Goal: Task Accomplishment & Management: Use online tool/utility

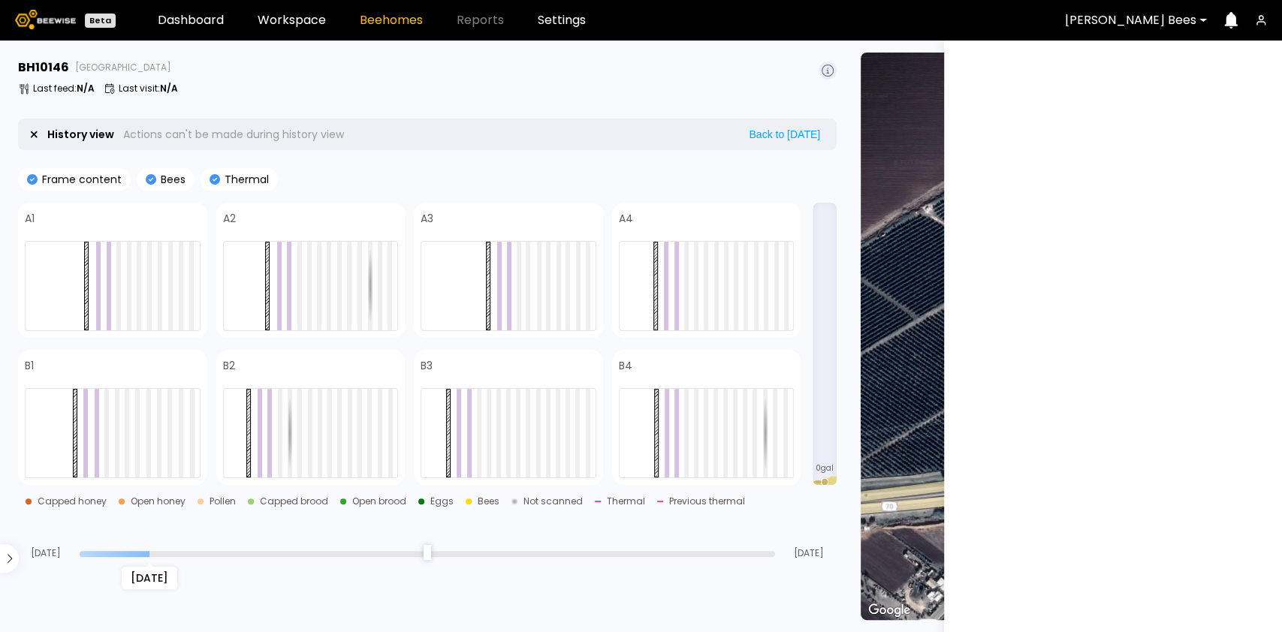
click at [158, 553] on input "range" at bounding box center [427, 554] width 695 height 6
click at [114, 549] on div "Jul 16" at bounding box center [427, 553] width 695 height 11
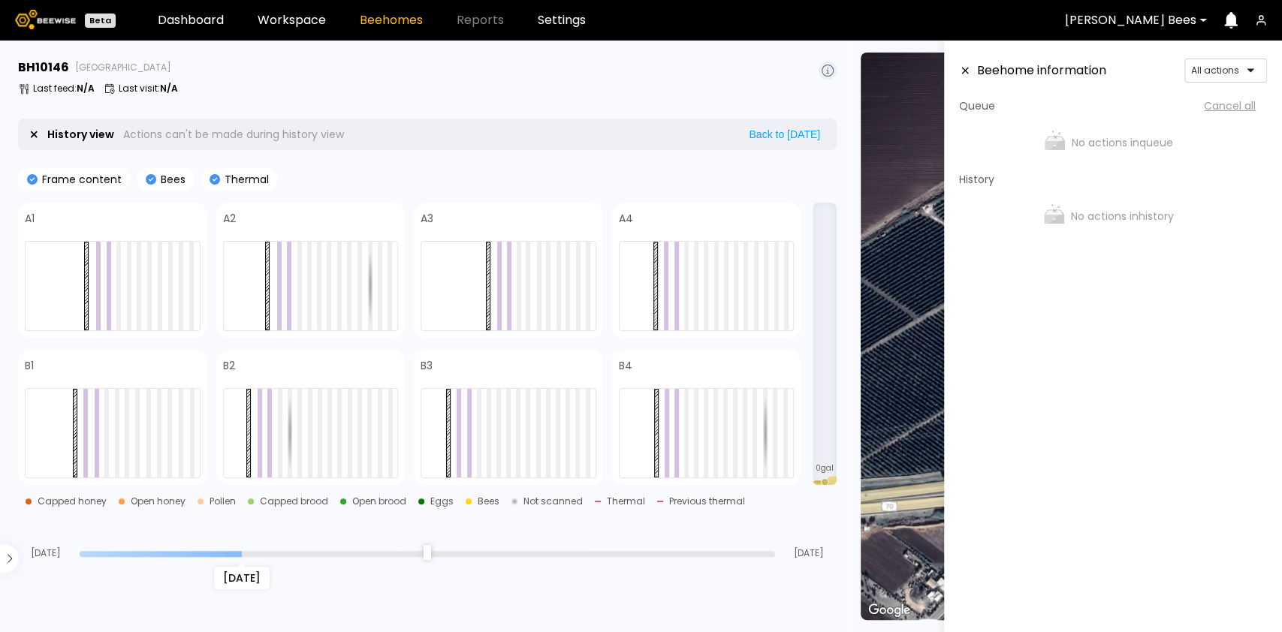
type input "**"
click at [237, 553] on input "range" at bounding box center [427, 554] width 695 height 6
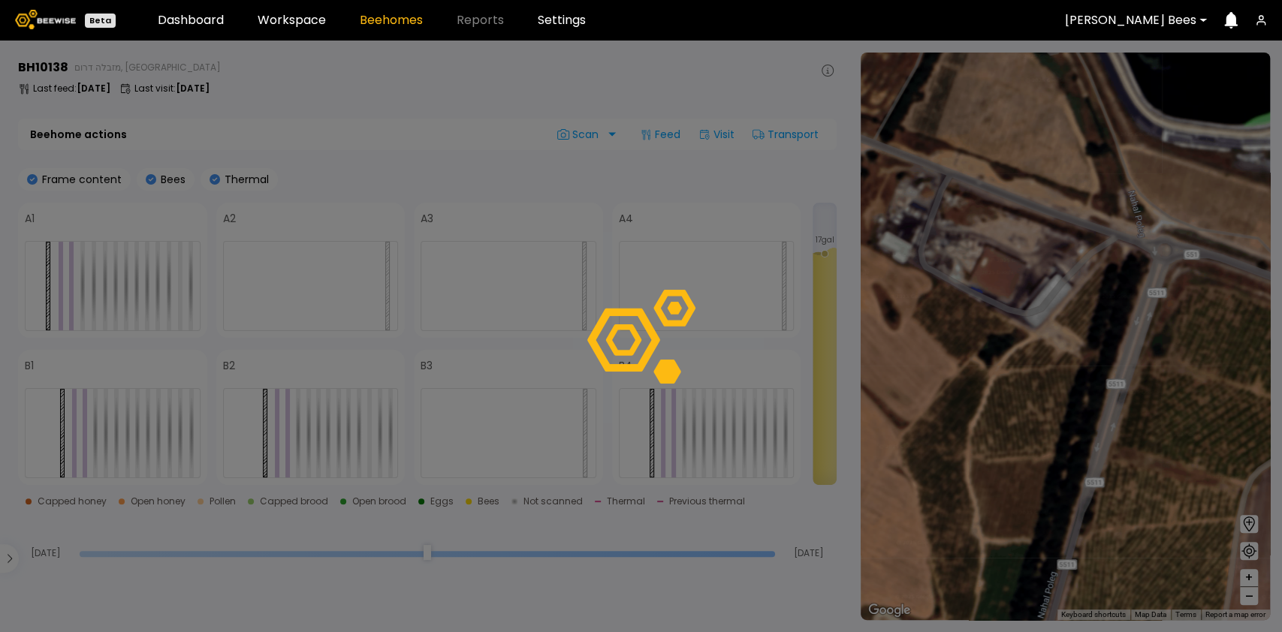
click at [544, 552] on div at bounding box center [641, 337] width 1282 height 592
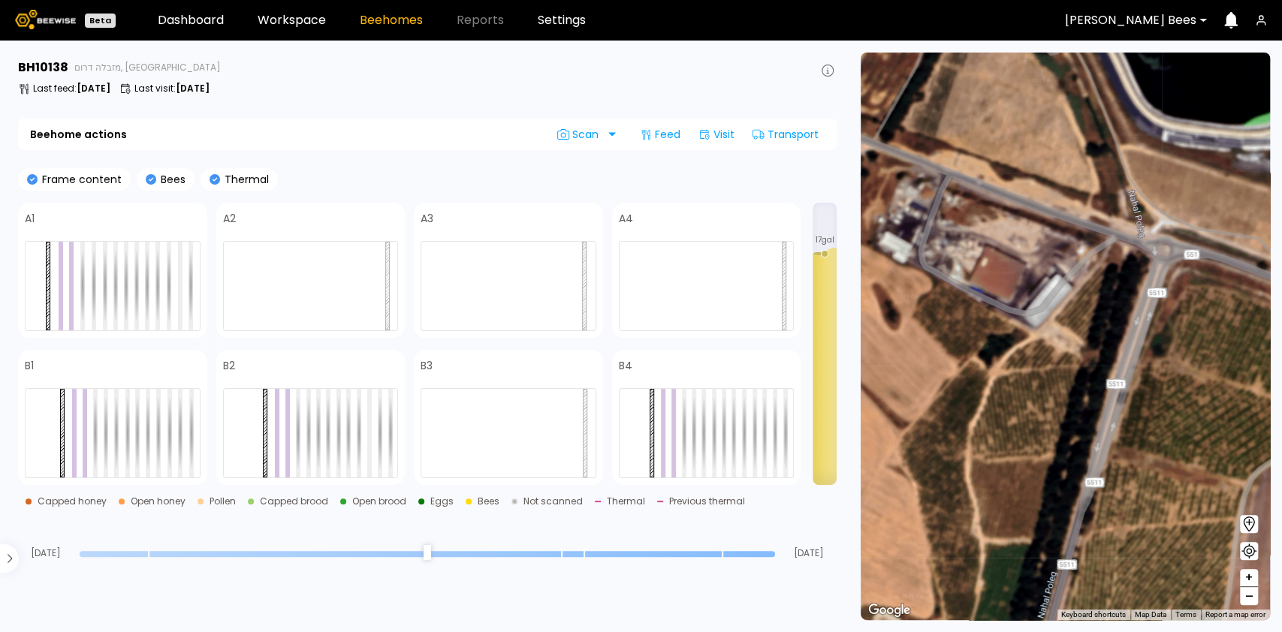
click at [430, 546] on div "Jul 13 Aug 12" at bounding box center [427, 538] width 818 height 41
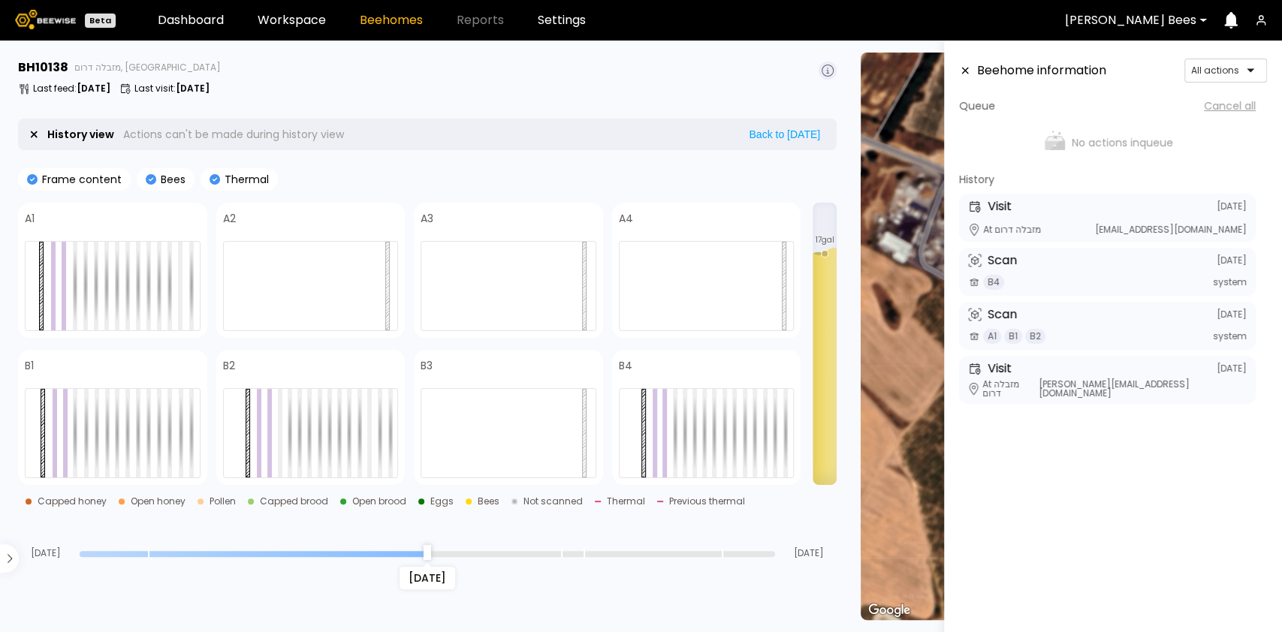
click at [423, 553] on input "range" at bounding box center [427, 554] width 695 height 6
click at [249, 553] on input "range" at bounding box center [427, 554] width 695 height 6
type input "**"
click at [128, 551] on input "range" at bounding box center [427, 554] width 695 height 6
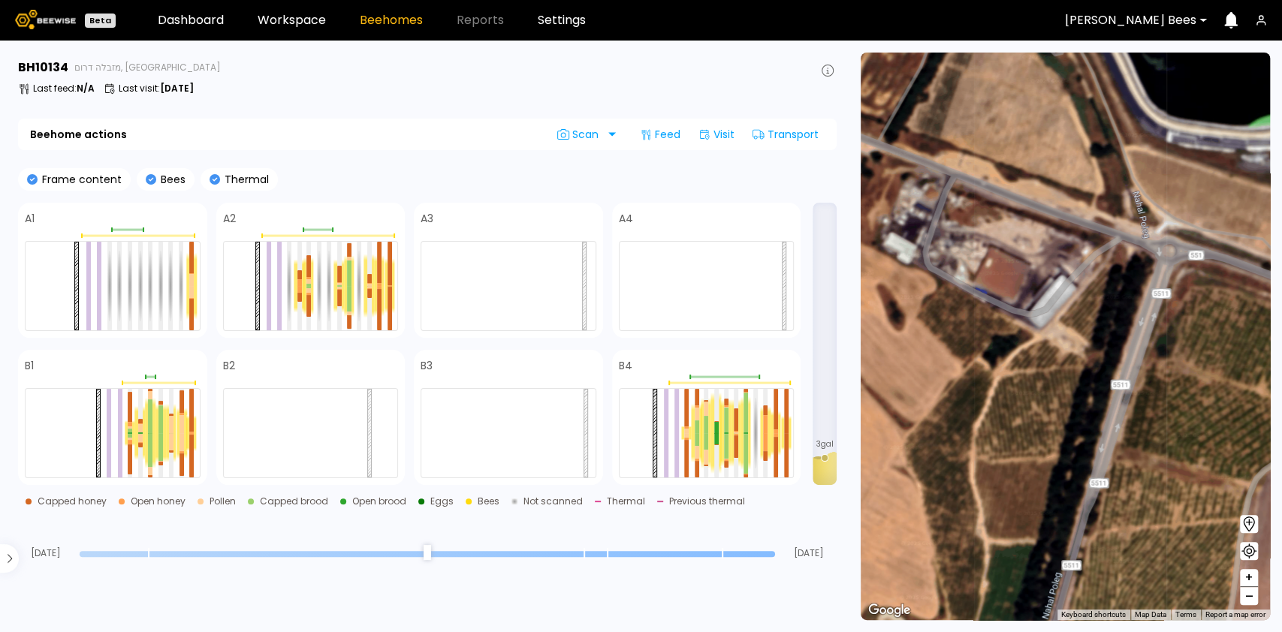
click at [711, 553] on input "range" at bounding box center [427, 554] width 695 height 6
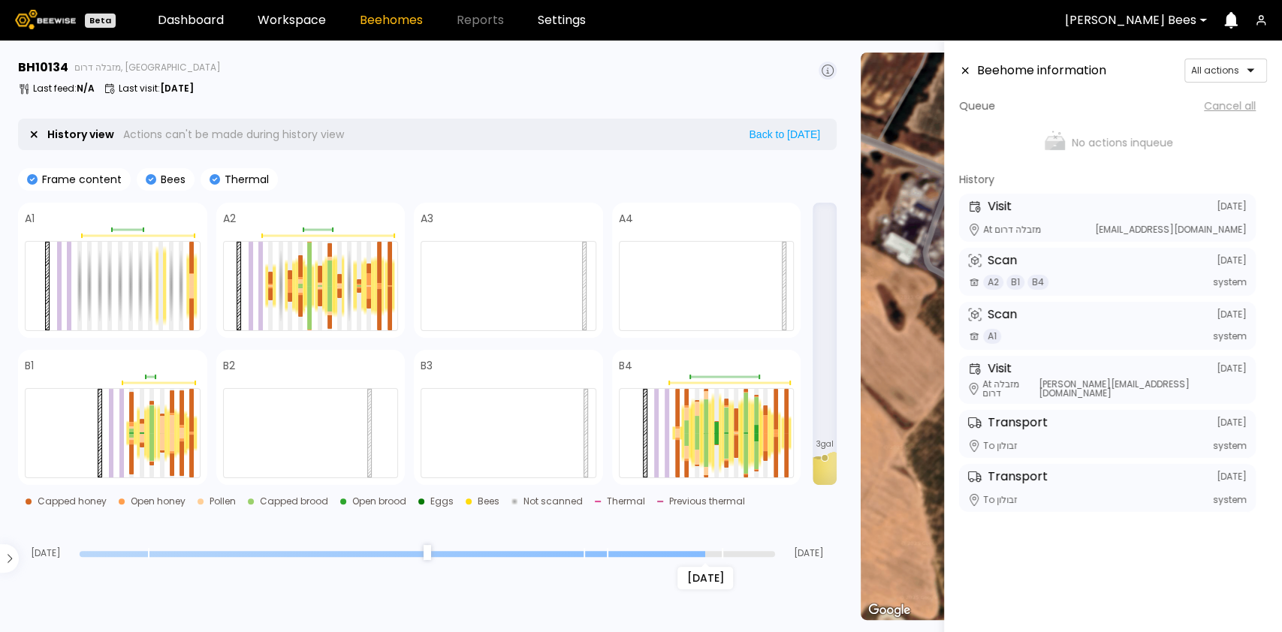
click at [568, 557] on div "[DATE]" at bounding box center [427, 553] width 695 height 11
click at [573, 551] on input "range" at bounding box center [427, 554] width 695 height 6
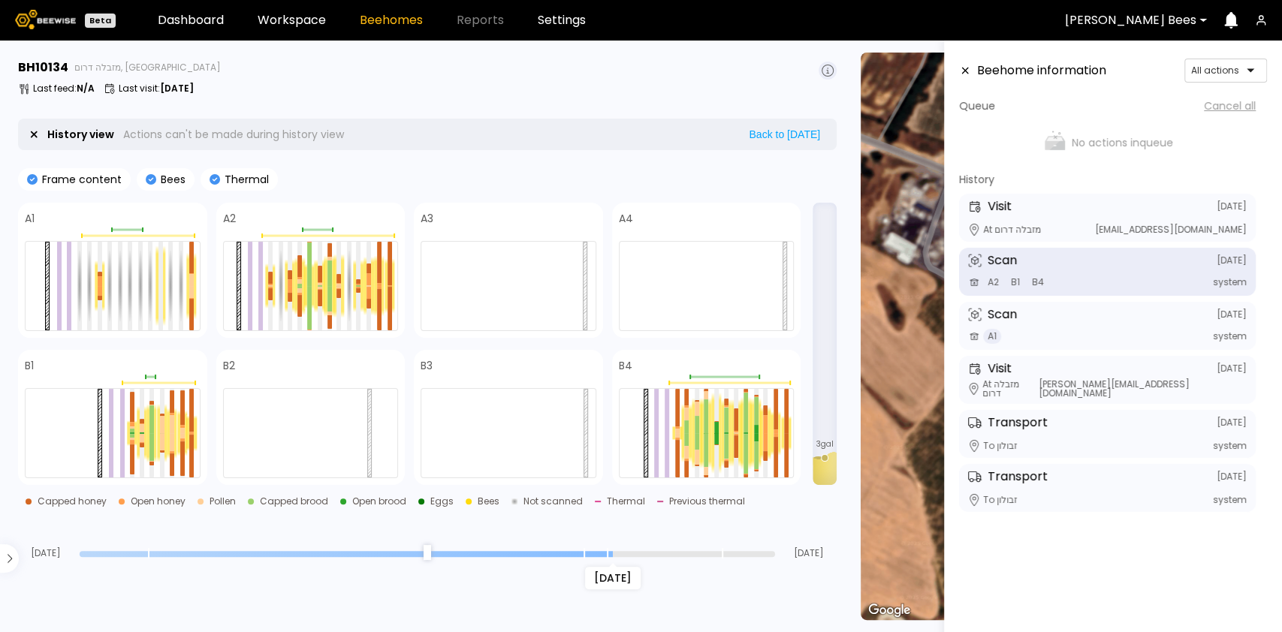
type input "*"
click at [614, 553] on input "range" at bounding box center [427, 554] width 695 height 6
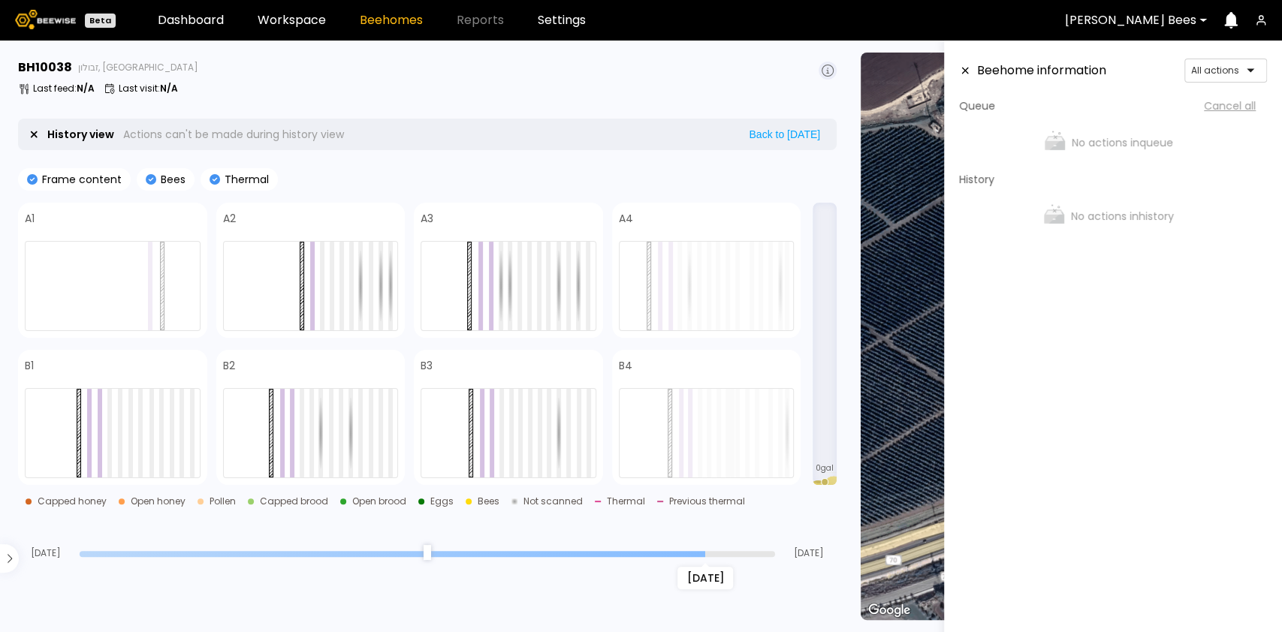
click at [698, 554] on input "range" at bounding box center [427, 554] width 695 height 6
click at [637, 559] on section "BH 10038 זבולון, [GEOGRAPHIC_DATA] Last feed : N/A Last visit : N/A History vie…" at bounding box center [429, 337] width 840 height 592
click at [638, 548] on div "[DATE]" at bounding box center [427, 553] width 695 height 11
click at [607, 553] on input "range" at bounding box center [427, 554] width 695 height 6
click at [503, 551] on input "range" at bounding box center [427, 554] width 695 height 6
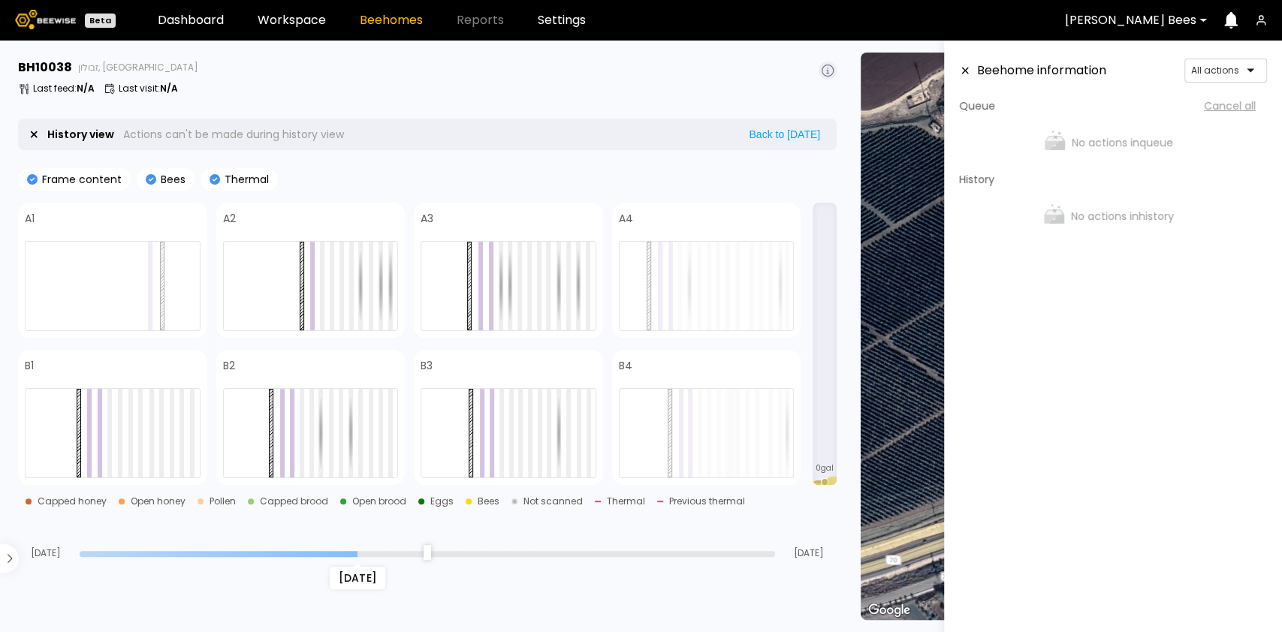
type input "**"
click at [366, 553] on input "range" at bounding box center [427, 554] width 695 height 6
click at [174, 556] on div "Jul 25" at bounding box center [427, 553] width 695 height 11
click at [179, 550] on div "[DATE]" at bounding box center [427, 553] width 695 height 11
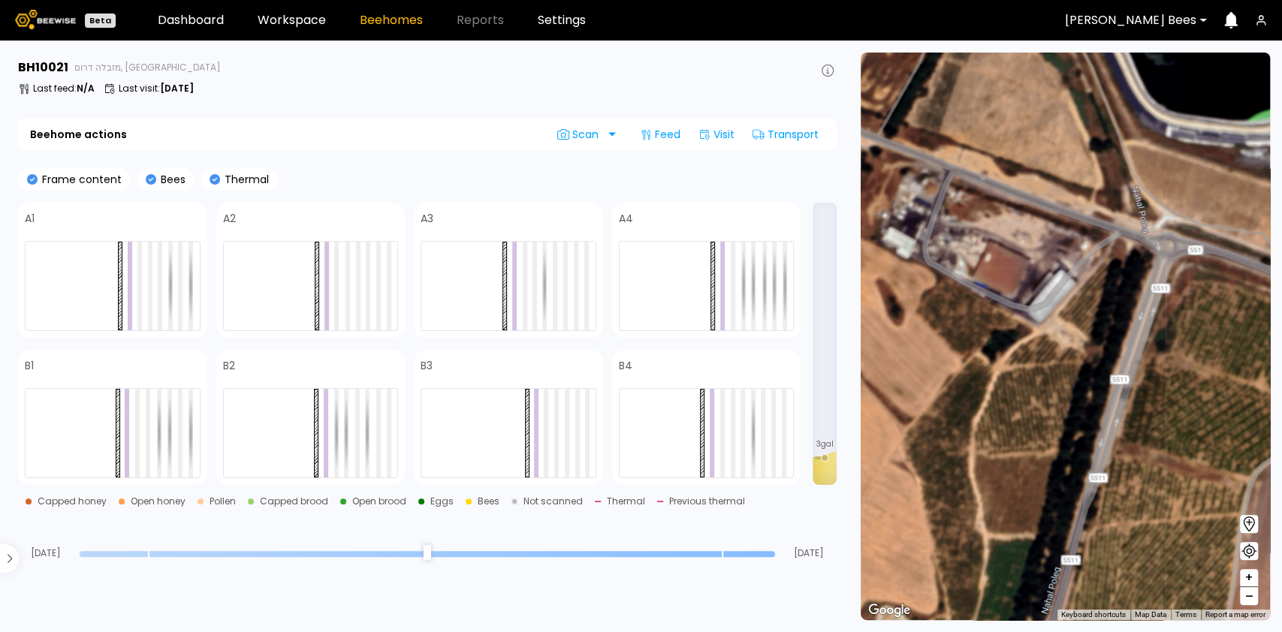
click at [707, 554] on input "range" at bounding box center [427, 554] width 695 height 6
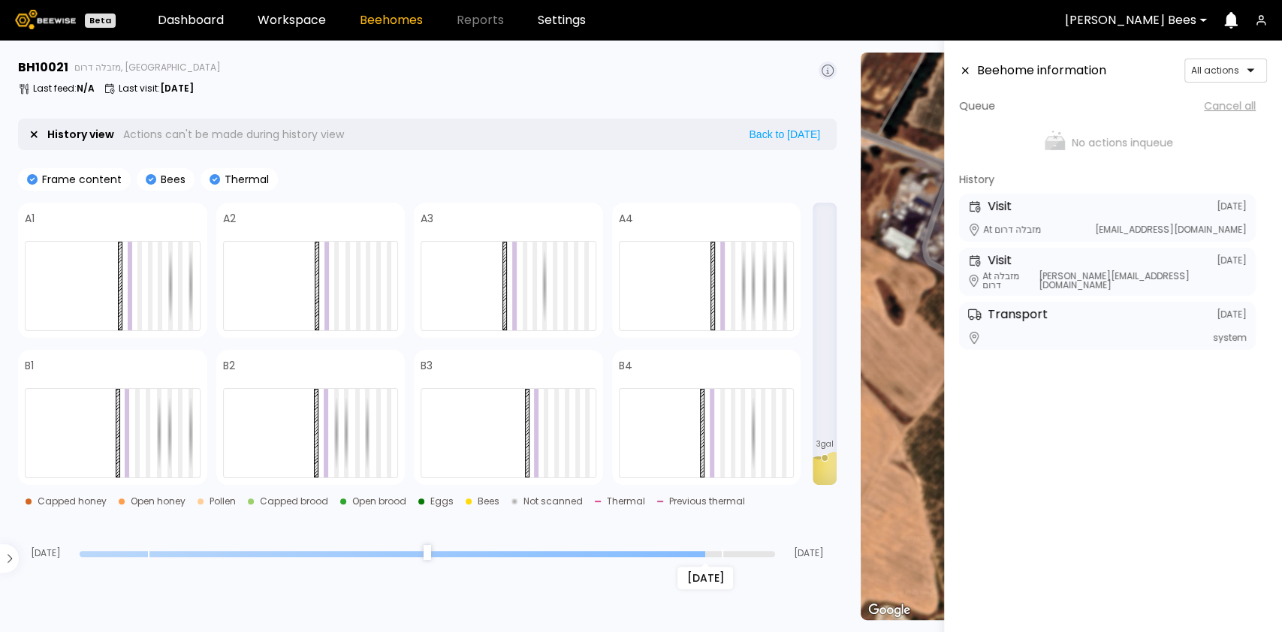
click at [592, 551] on input "range" at bounding box center [427, 554] width 695 height 6
click at [486, 552] on input "range" at bounding box center [427, 554] width 695 height 6
click at [395, 552] on input "range" at bounding box center [427, 554] width 695 height 6
click at [326, 551] on input "range" at bounding box center [427, 554] width 695 height 6
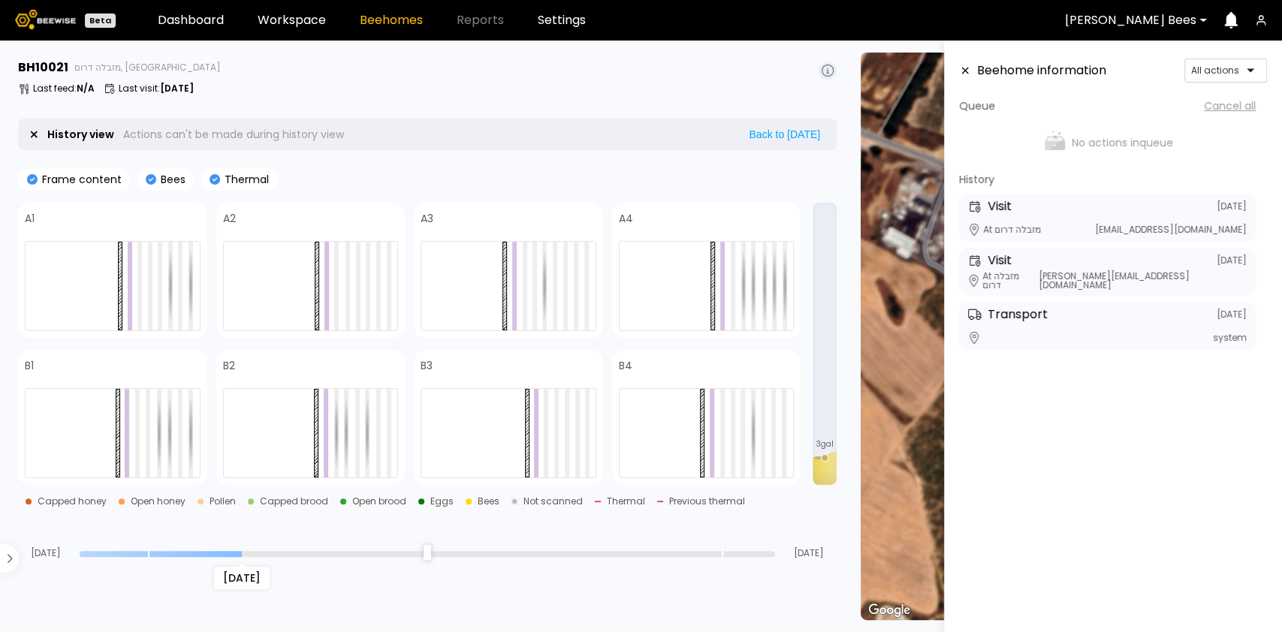
type input "**"
click at [240, 551] on input "range" at bounding box center [427, 554] width 695 height 6
click at [152, 547] on div "Jul 13 Jul 20 Aug 12" at bounding box center [427, 538] width 818 height 41
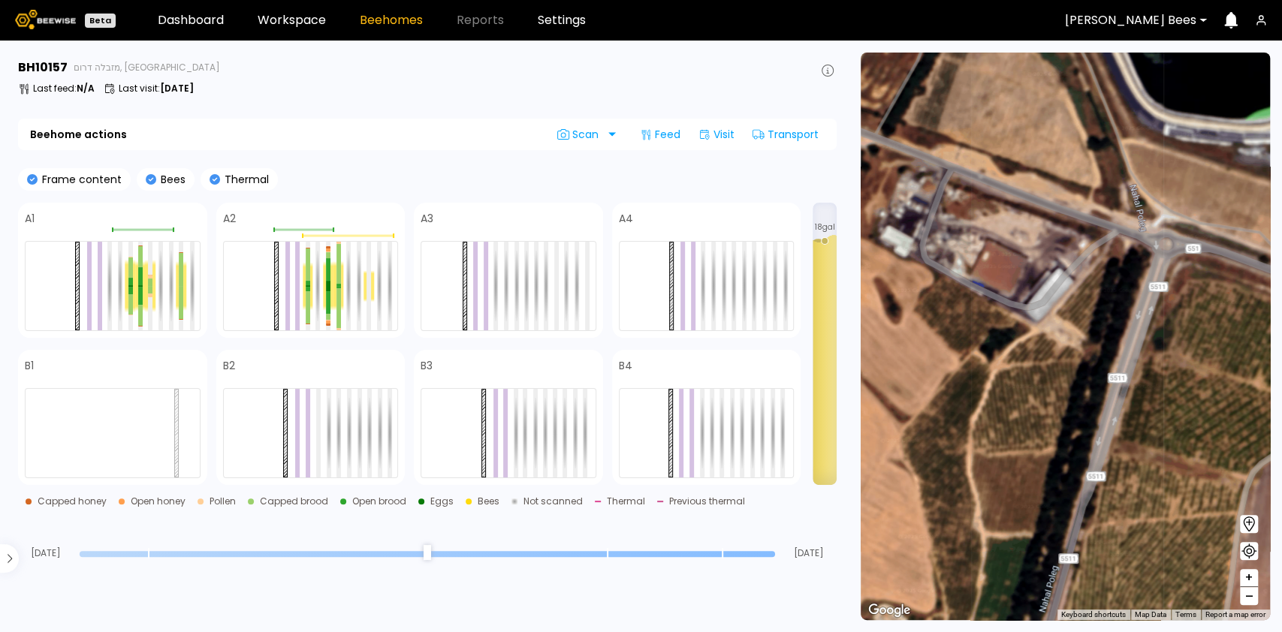
click at [724, 555] on input "range" at bounding box center [427, 554] width 695 height 6
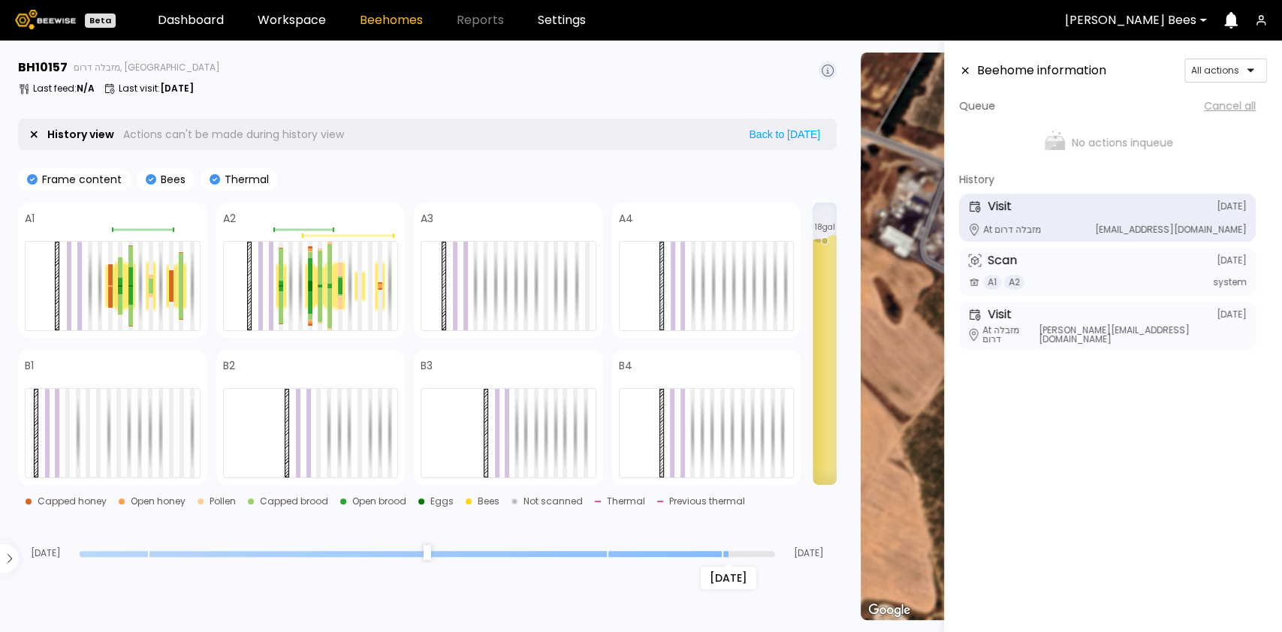
click at [653, 556] on div "Aug 10" at bounding box center [427, 553] width 695 height 11
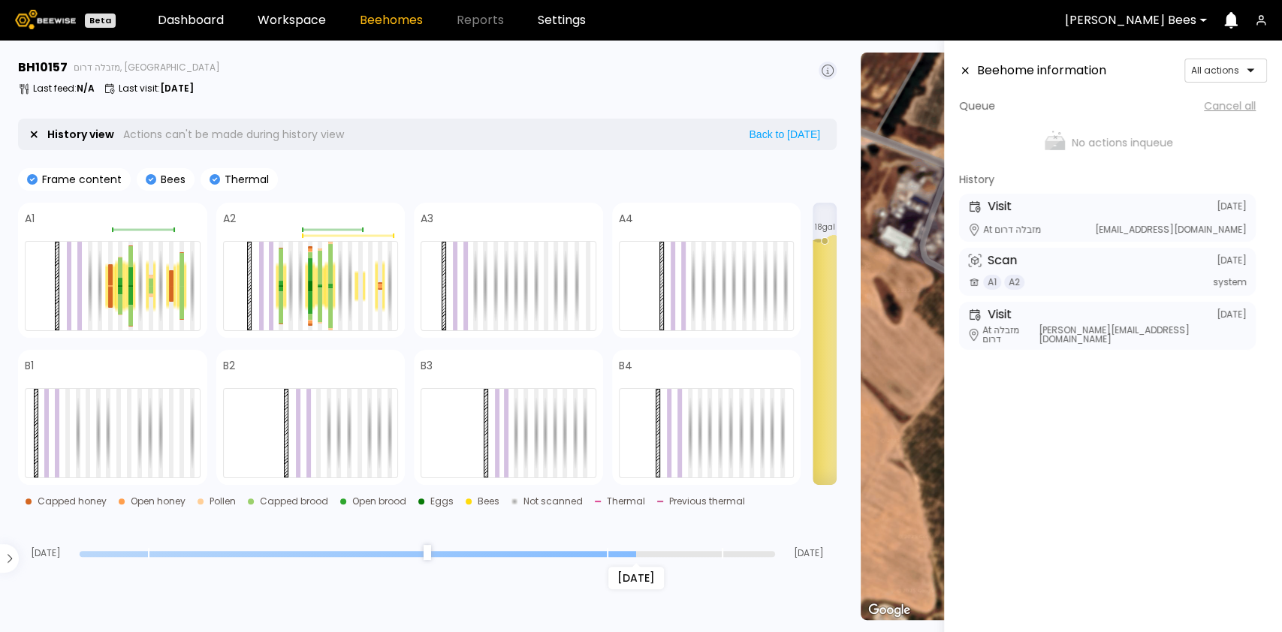
click at [628, 552] on input "range" at bounding box center [427, 554] width 695 height 6
type input "*"
click at [592, 553] on input "range" at bounding box center [427, 554] width 695 height 6
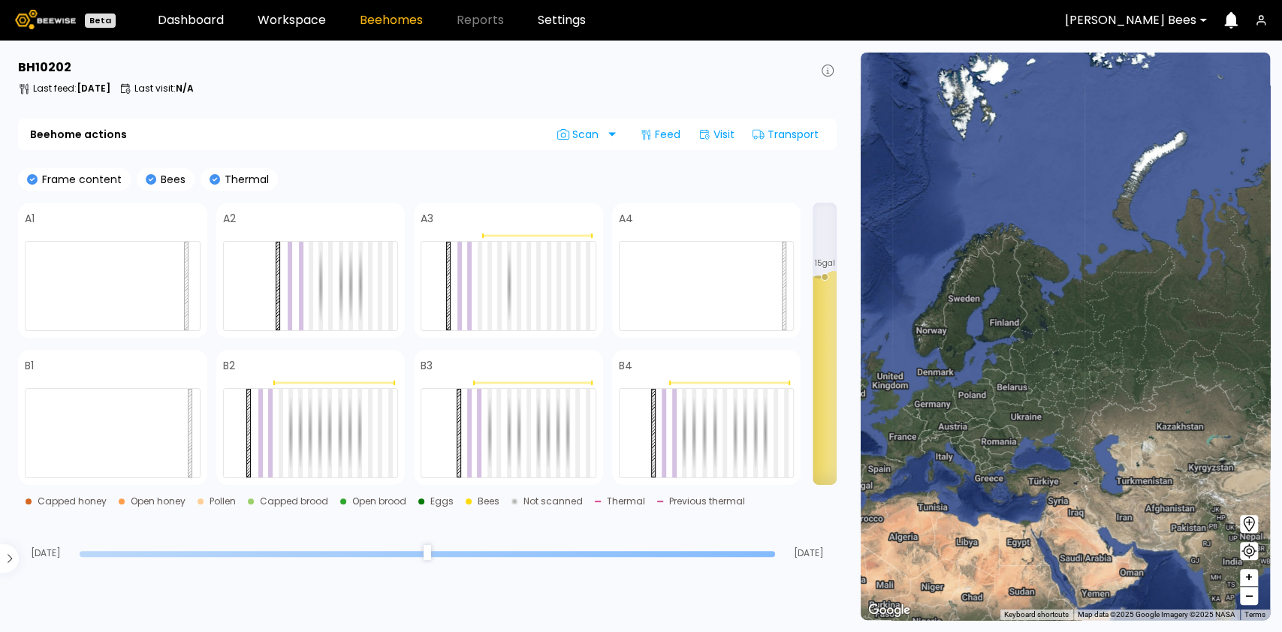
click at [705, 553] on input "range" at bounding box center [427, 554] width 695 height 6
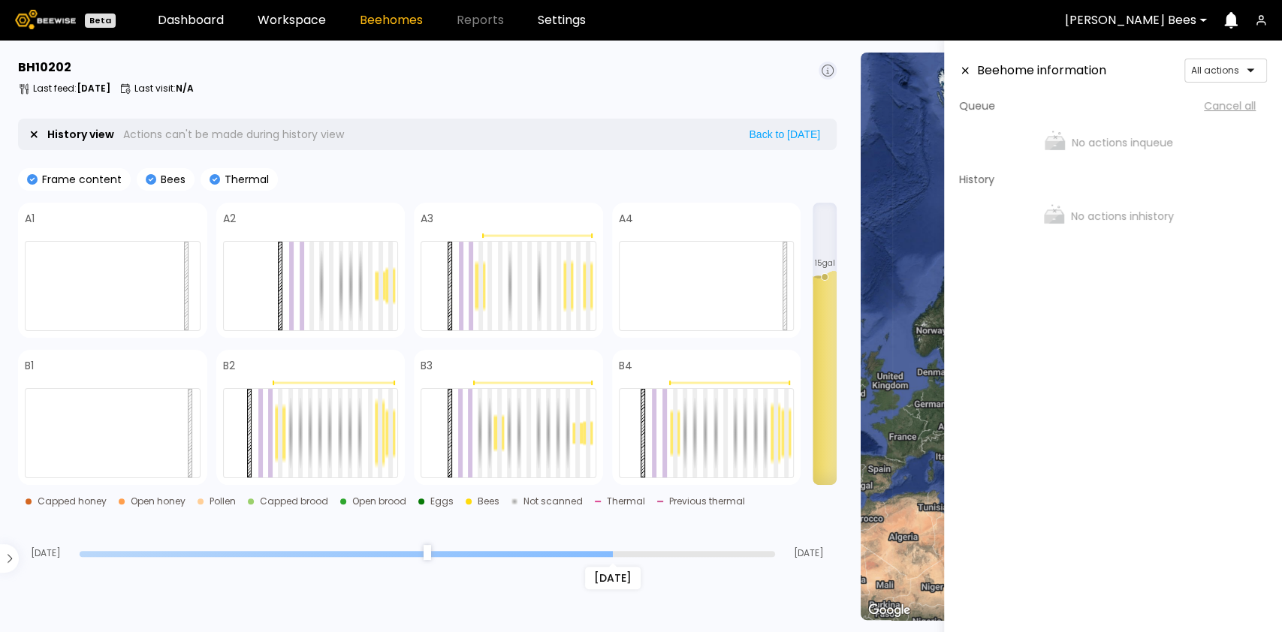
click at [613, 551] on input "range" at bounding box center [427, 554] width 695 height 6
type input "**"
click at [508, 555] on input "range" at bounding box center [427, 554] width 695 height 6
click at [387, 549] on div "[DATE]" at bounding box center [427, 553] width 695 height 11
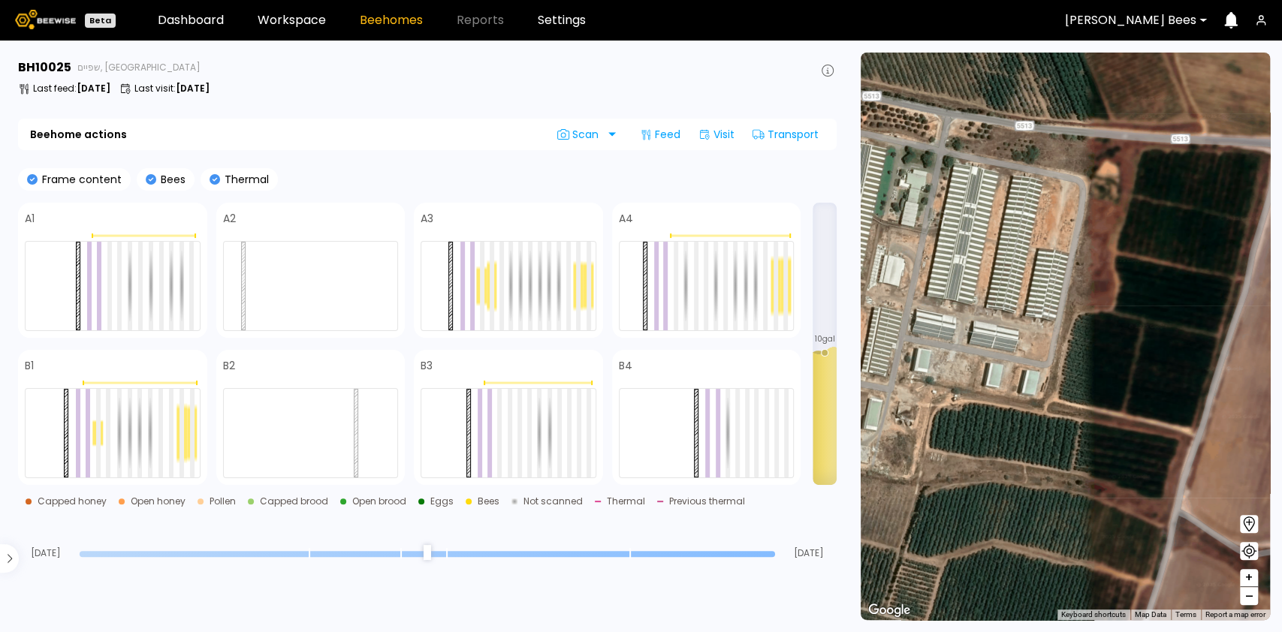
click at [679, 548] on div at bounding box center [427, 553] width 695 height 11
click at [695, 551] on input "range" at bounding box center [427, 554] width 695 height 6
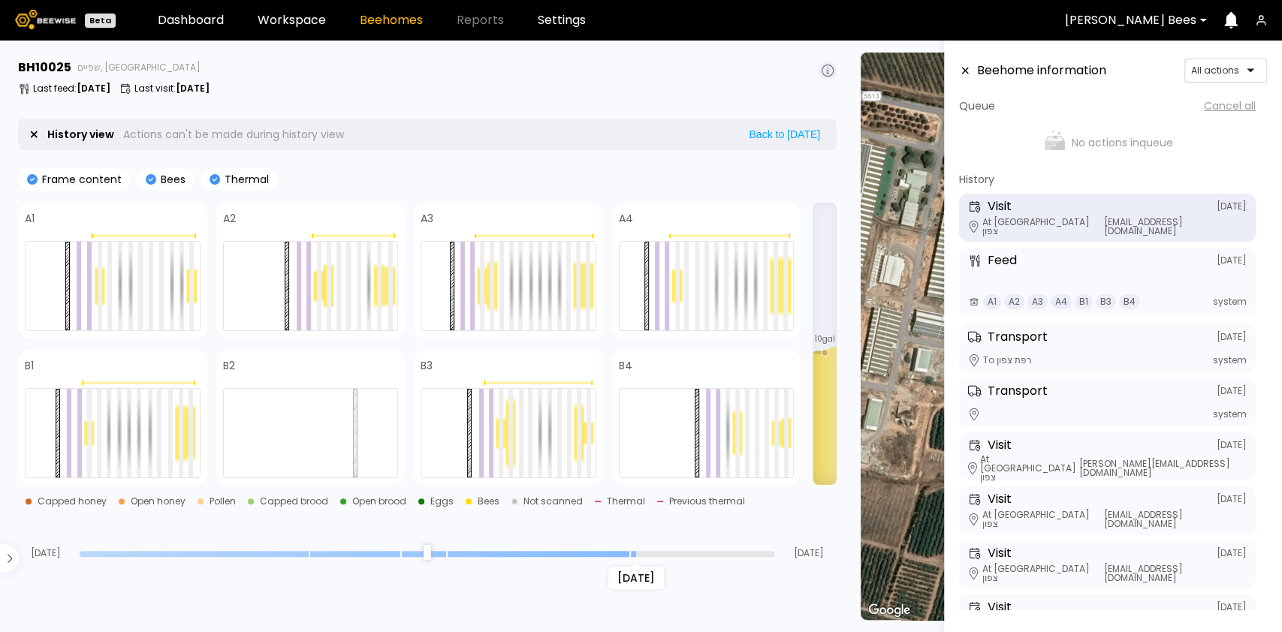
click at [636, 554] on input "range" at bounding box center [427, 554] width 695 height 6
click at [586, 551] on input "range" at bounding box center [427, 554] width 695 height 6
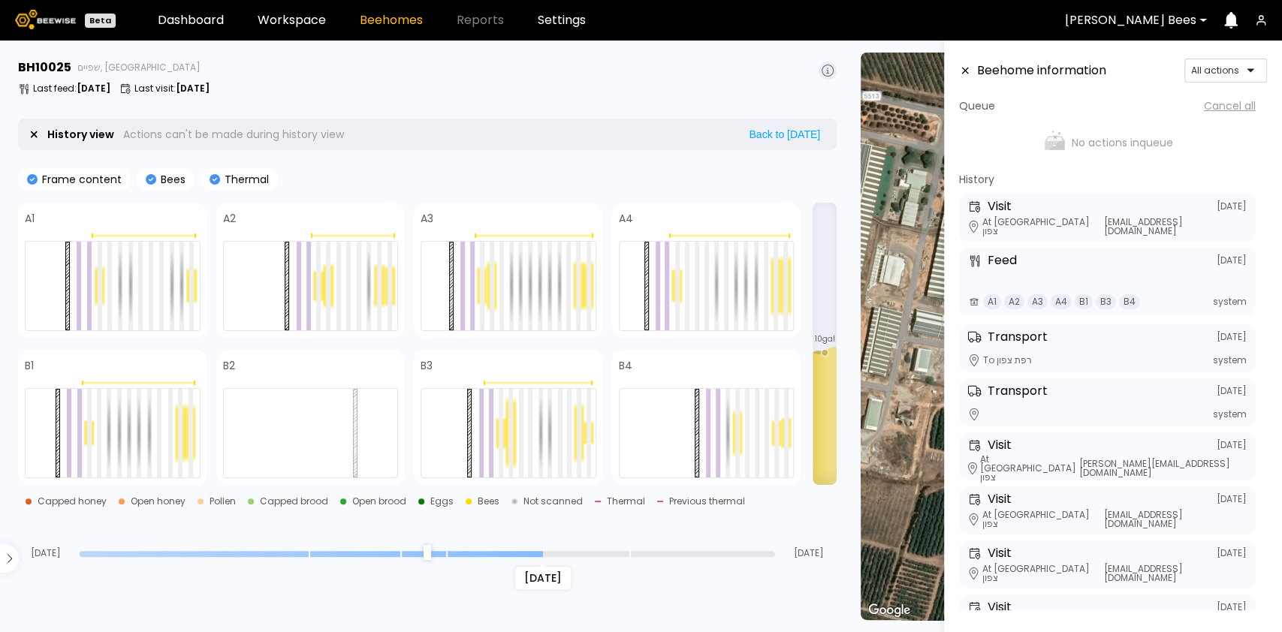
click at [534, 552] on input "range" at bounding box center [427, 554] width 695 height 6
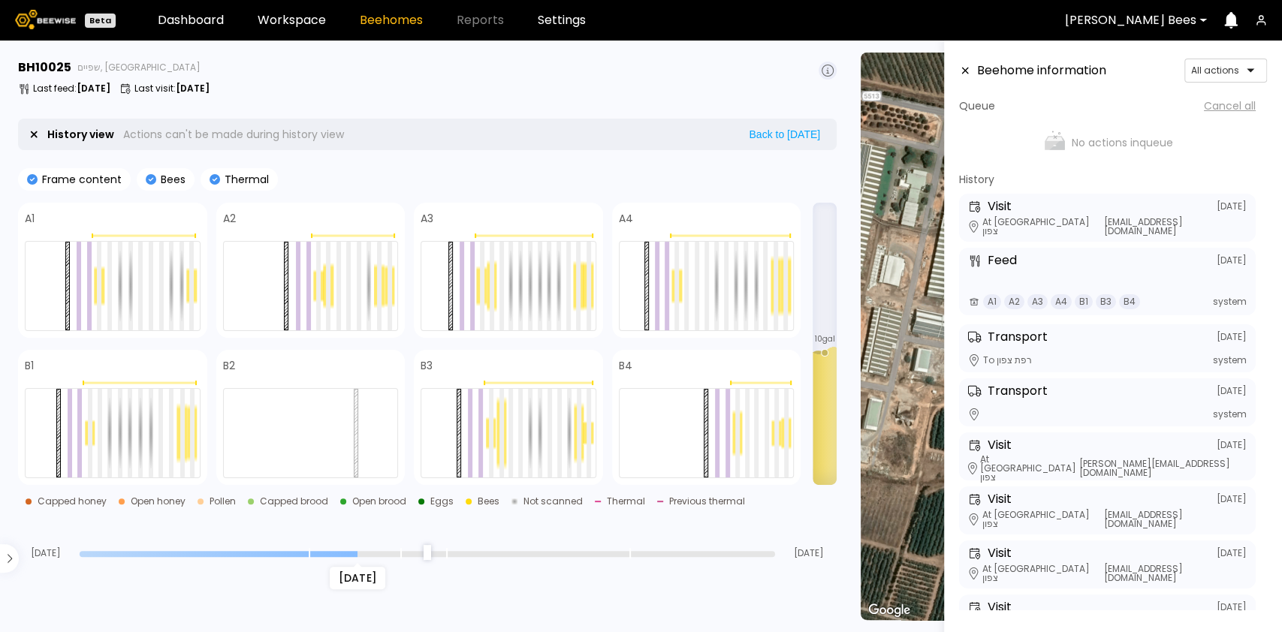
type input "**"
click at [353, 551] on input "range" at bounding box center [427, 554] width 695 height 6
click at [252, 548] on div "Jul 25" at bounding box center [427, 553] width 695 height 11
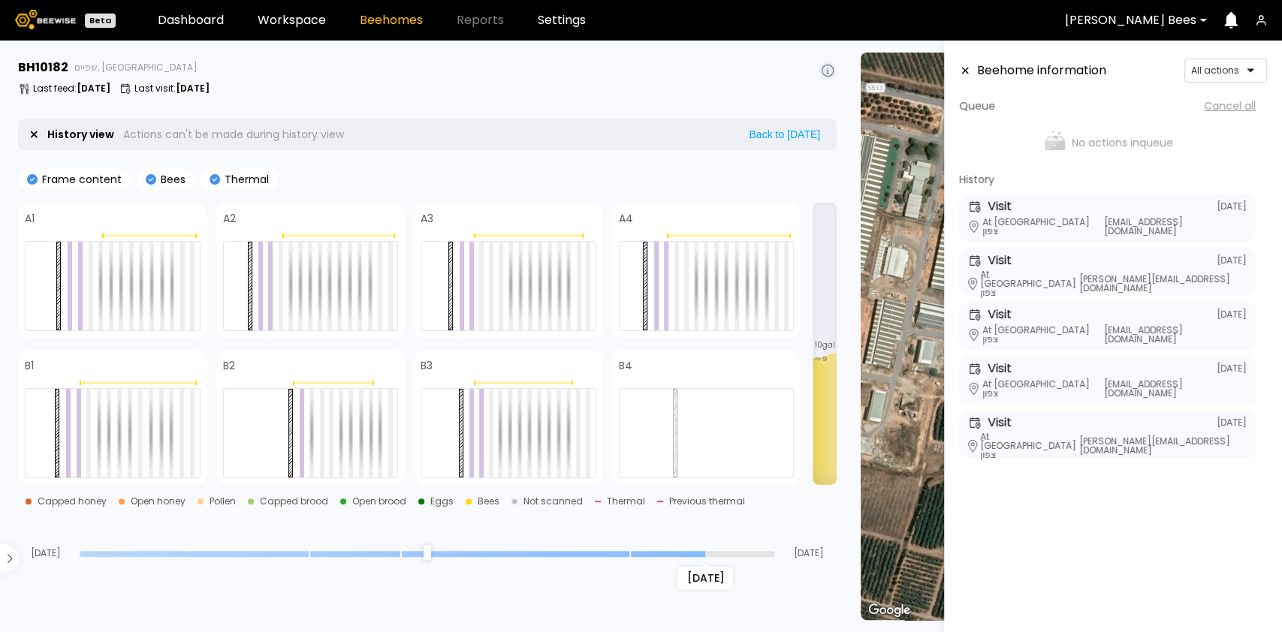
click at [707, 553] on input "range" at bounding box center [427, 554] width 695 height 6
click at [580, 551] on input "range" at bounding box center [427, 554] width 695 height 6
click at [495, 538] on div "Jul 13 Aug 04 Aug 12" at bounding box center [427, 538] width 818 height 41
click at [460, 547] on div "Jul 13 Aug 04 Aug 12" at bounding box center [427, 538] width 818 height 41
click at [535, 552] on input "range" at bounding box center [427, 554] width 695 height 6
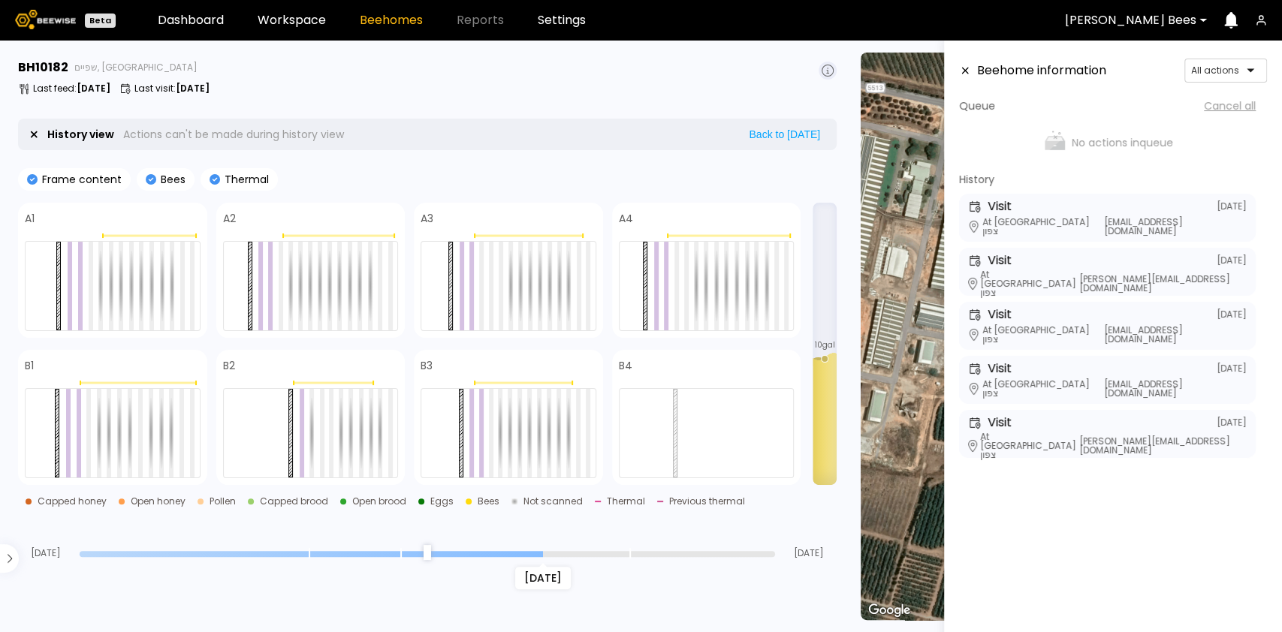
click at [352, 551] on input "range" at bounding box center [427, 554] width 695 height 6
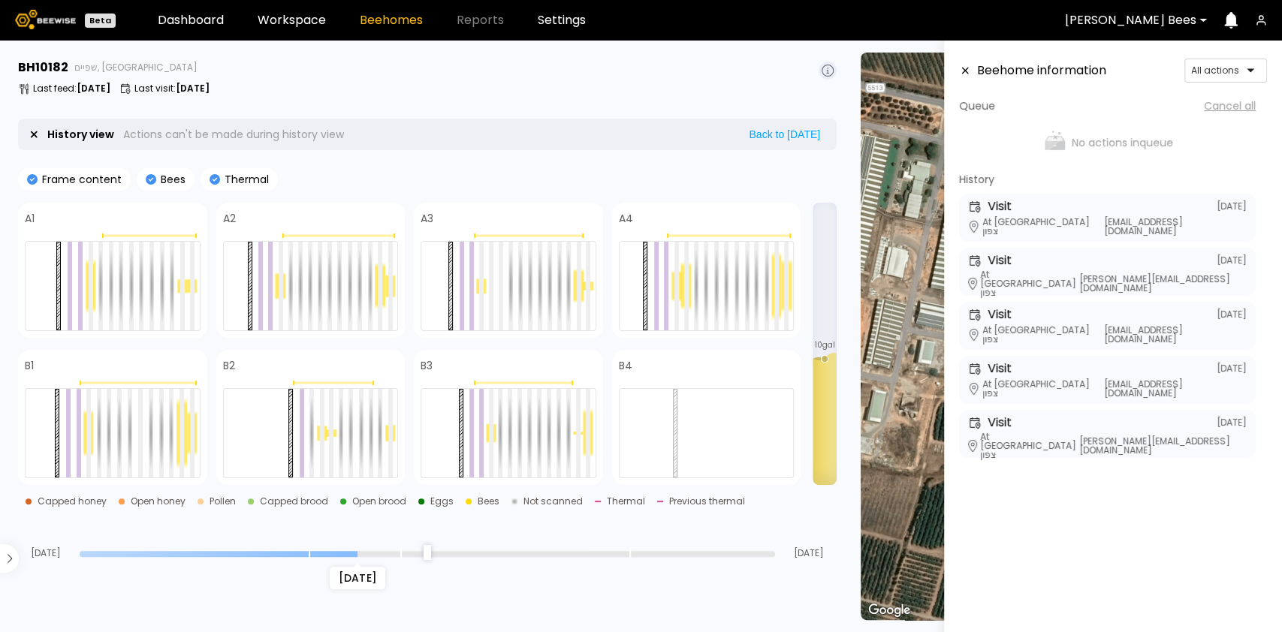
type input "**"
click at [270, 552] on input "range" at bounding box center [427, 554] width 695 height 6
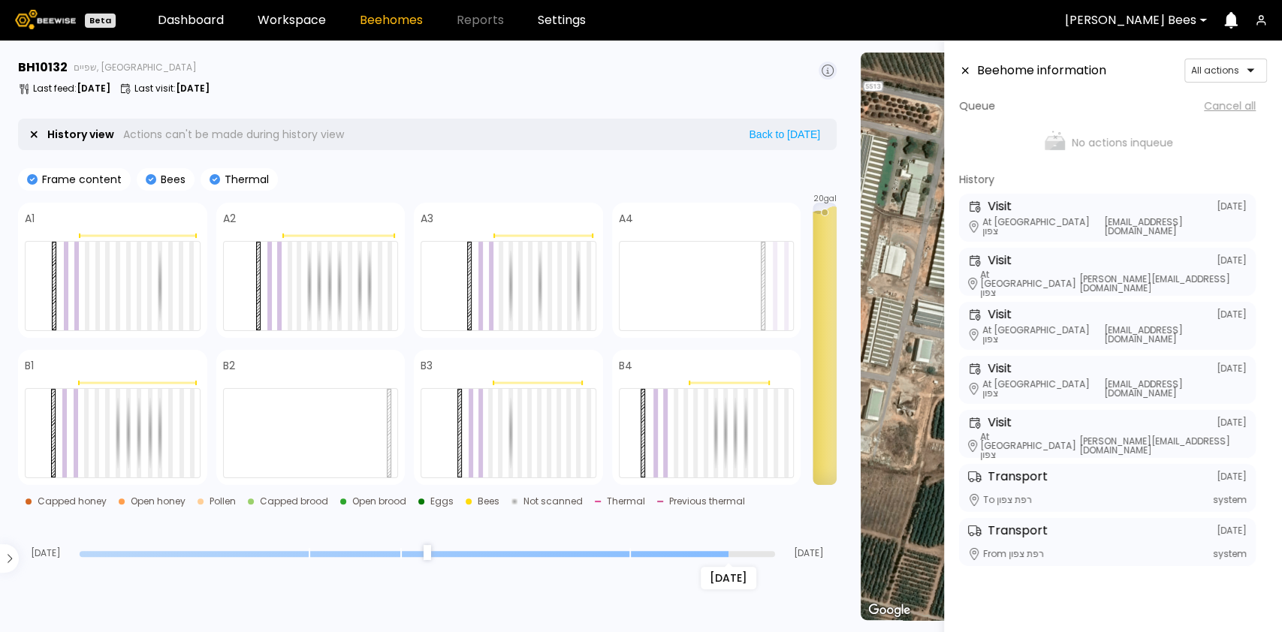
click at [715, 551] on input "range" at bounding box center [427, 554] width 695 height 6
click at [674, 553] on input "range" at bounding box center [427, 554] width 695 height 6
click at [607, 547] on div "Jul 13 Aug 08 Aug 12" at bounding box center [427, 538] width 818 height 41
click at [599, 553] on input "range" at bounding box center [427, 554] width 695 height 6
click at [493, 550] on div "Aug 05" at bounding box center [427, 553] width 695 height 11
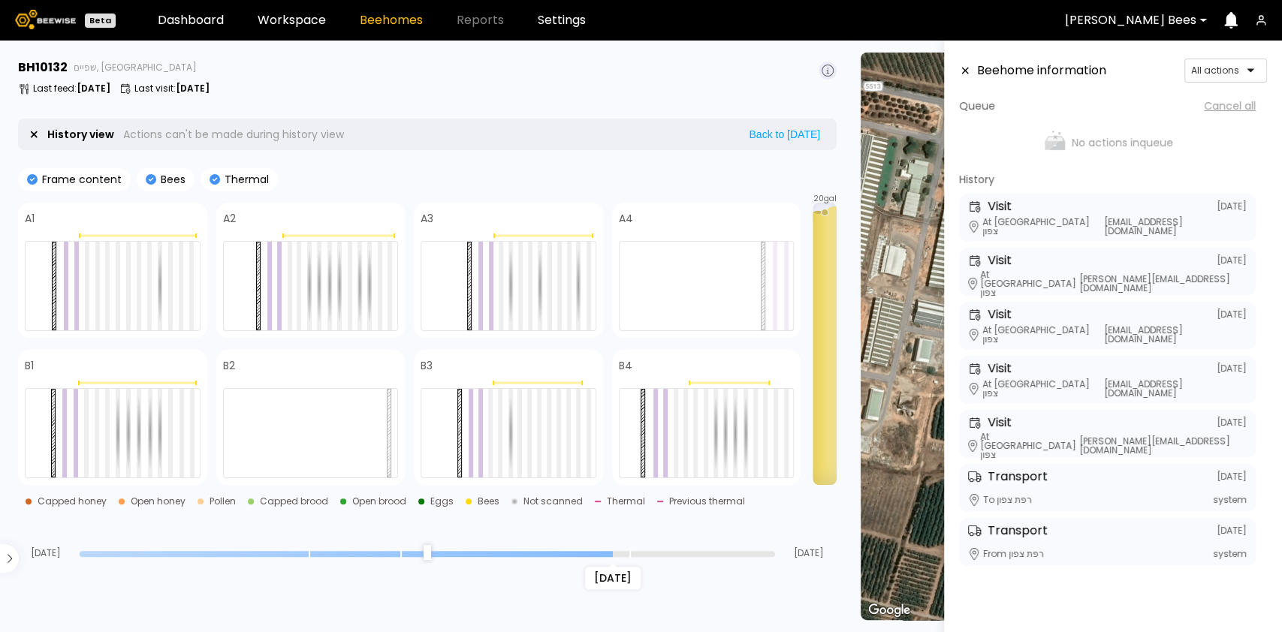
click at [363, 550] on div "Aug 05" at bounding box center [427, 553] width 695 height 11
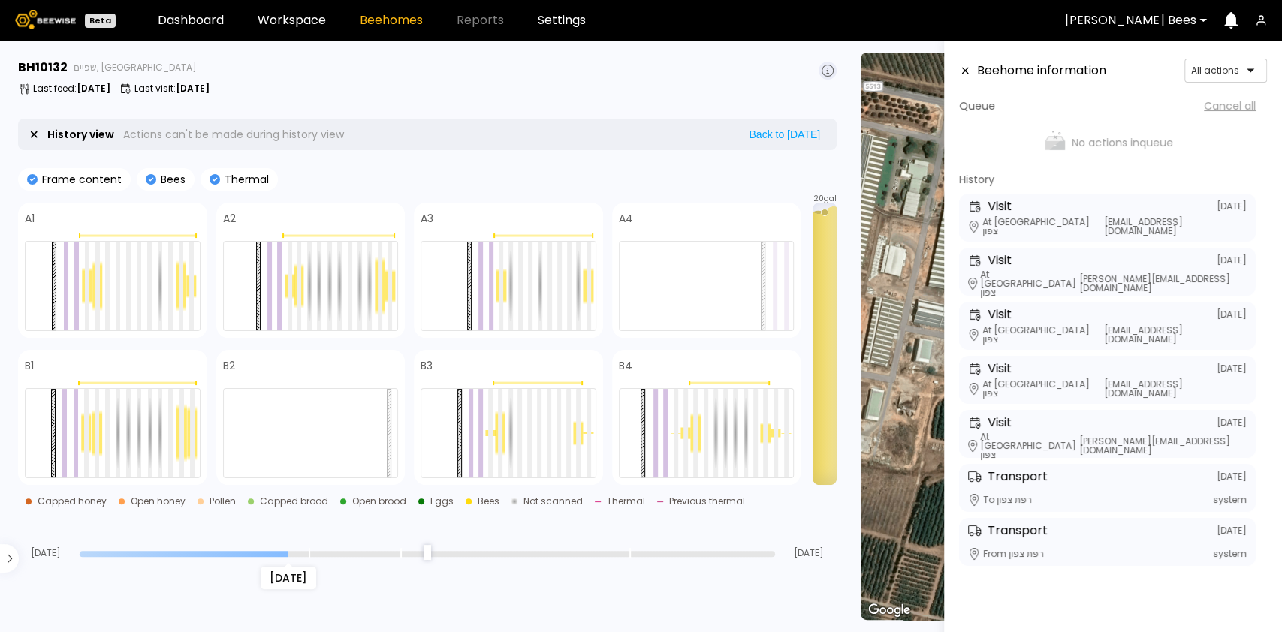
type input "**"
click at [281, 553] on input "range" at bounding box center [427, 554] width 695 height 6
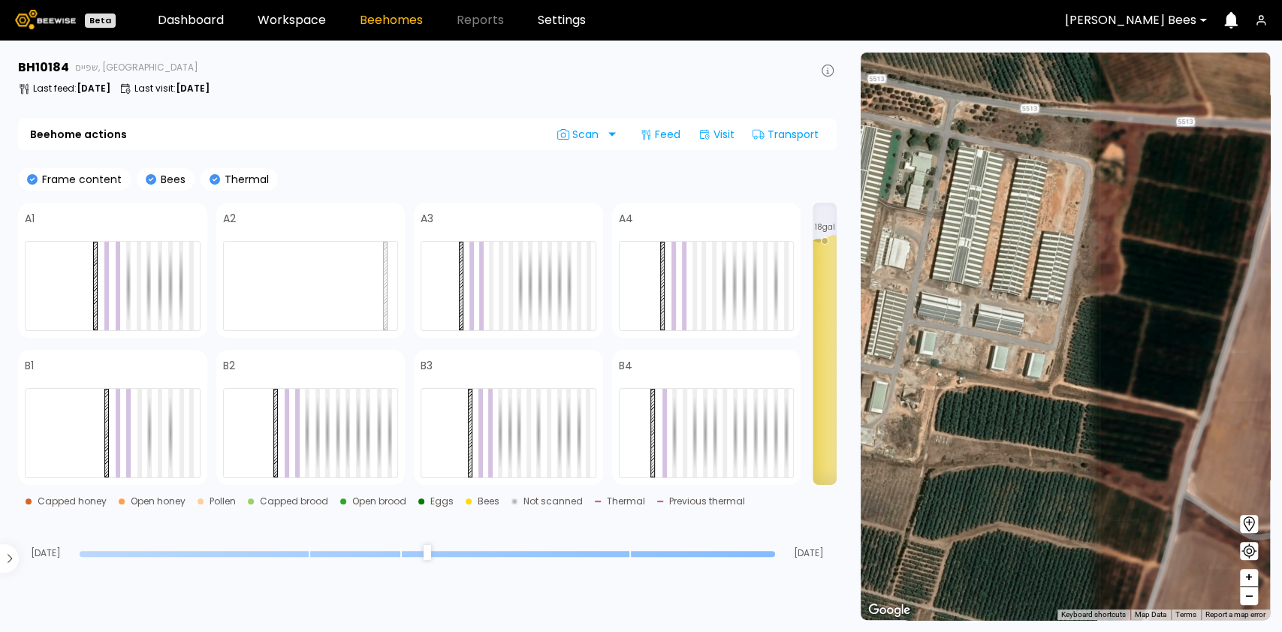
click at [689, 551] on input "range" at bounding box center [427, 554] width 695 height 6
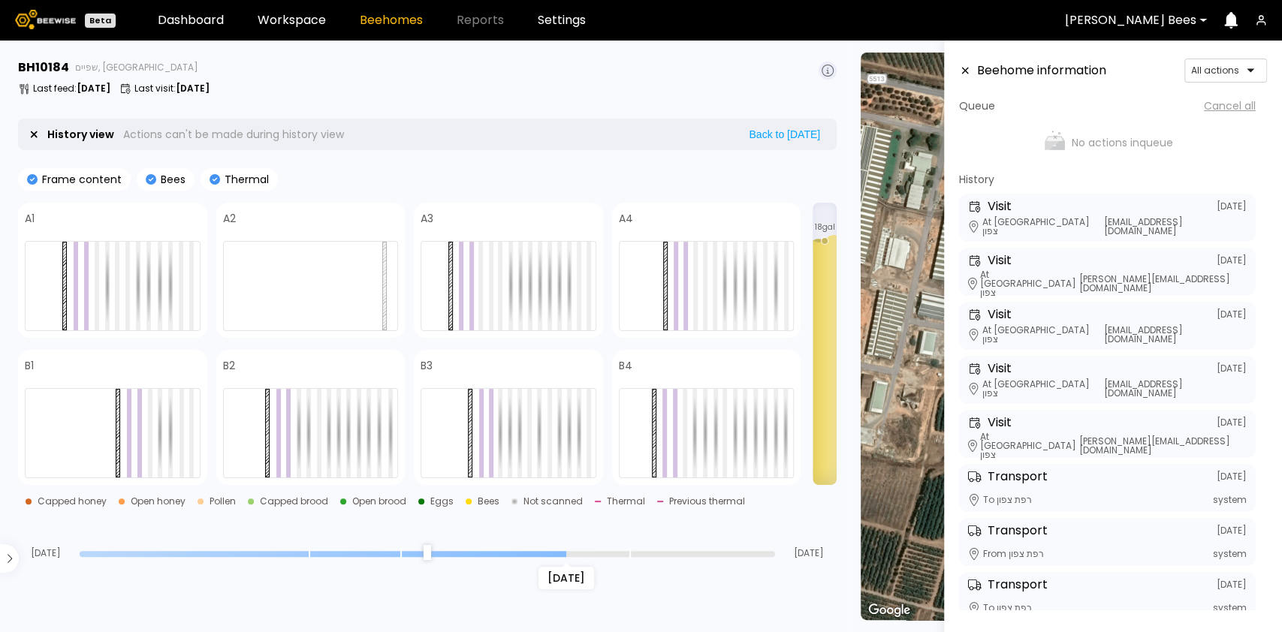
click at [571, 552] on input "range" at bounding box center [427, 554] width 695 height 6
click at [457, 553] on input "range" at bounding box center [427, 554] width 695 height 6
click at [357, 555] on input "range" at bounding box center [427, 554] width 695 height 6
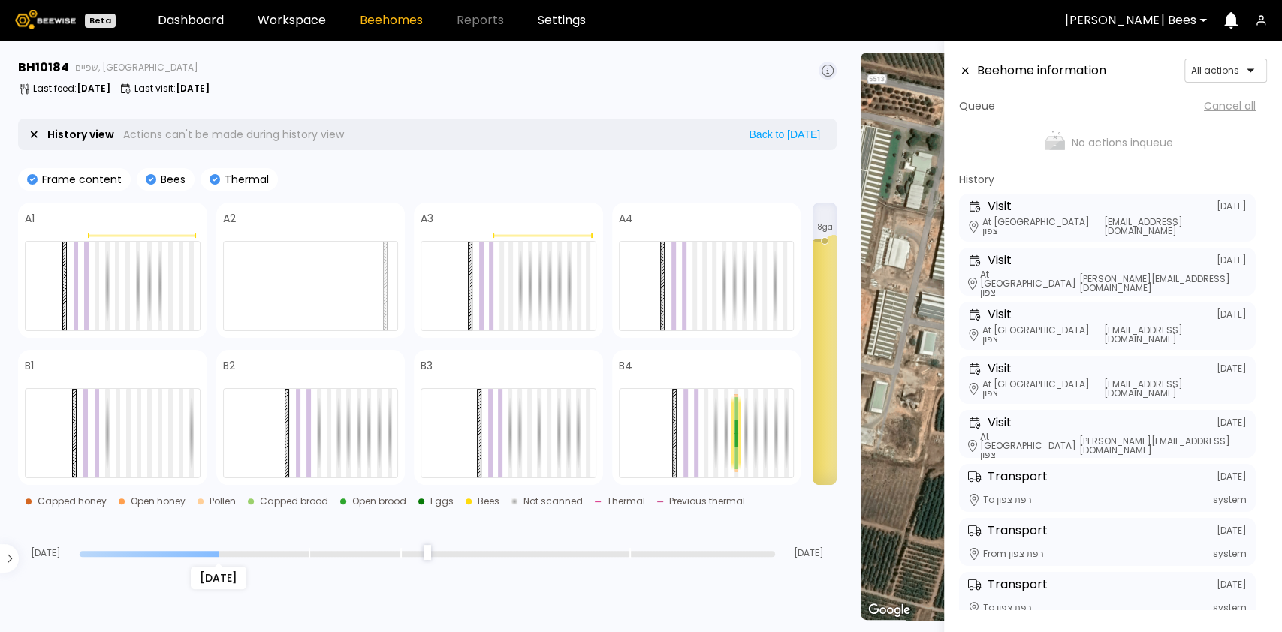
click at [232, 552] on input "range" at bounding box center [427, 554] width 695 height 6
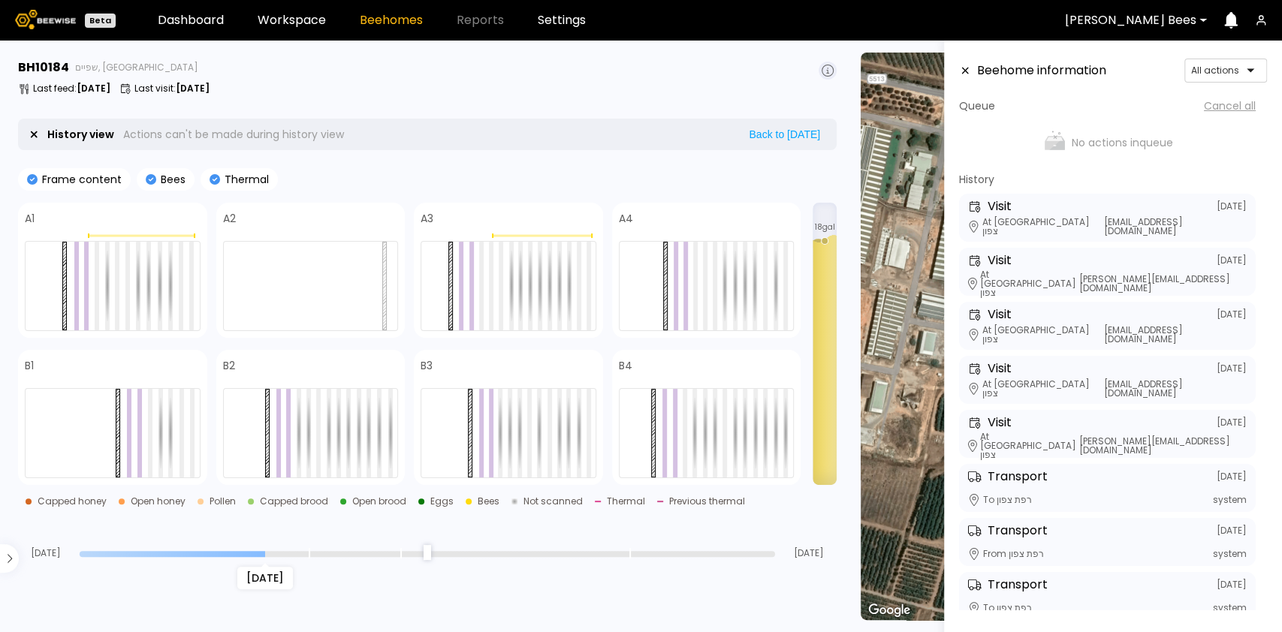
click at [275, 551] on input "range" at bounding box center [427, 554] width 695 height 6
click at [247, 551] on input "range" at bounding box center [427, 554] width 695 height 6
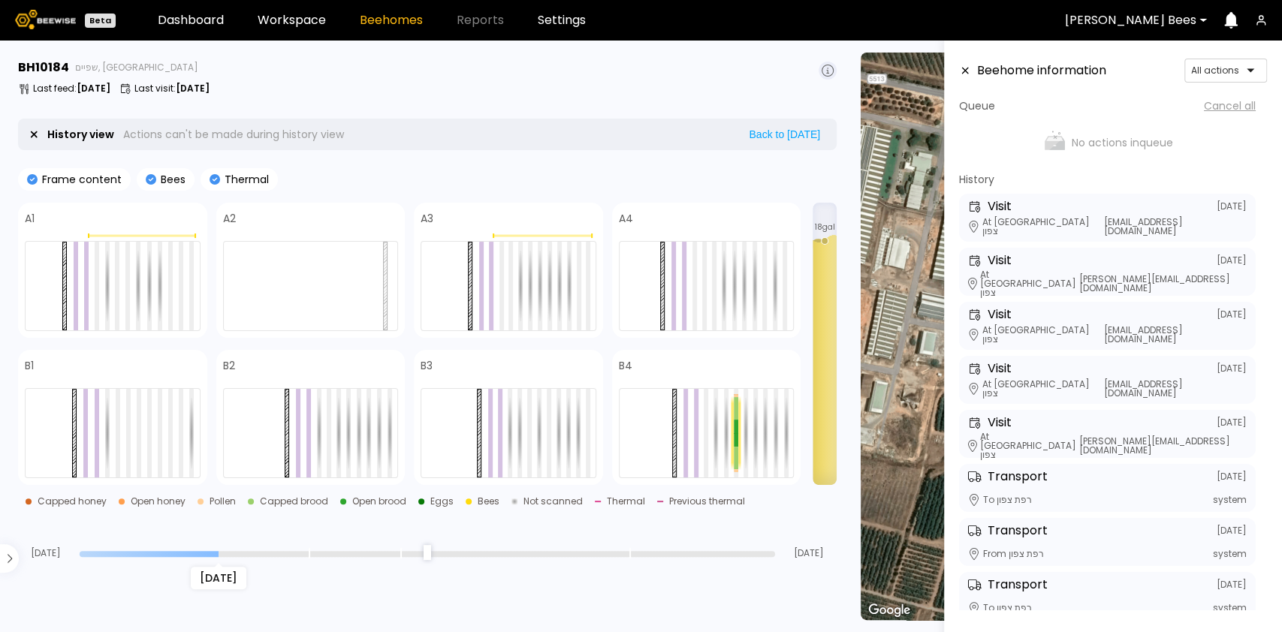
click at [222, 551] on input "range" at bounding box center [427, 554] width 695 height 6
click at [192, 551] on input "range" at bounding box center [427, 554] width 695 height 6
type input "**"
click at [170, 552] on input "range" at bounding box center [427, 554] width 695 height 6
click at [146, 550] on div "Jul 17" at bounding box center [427, 553] width 695 height 11
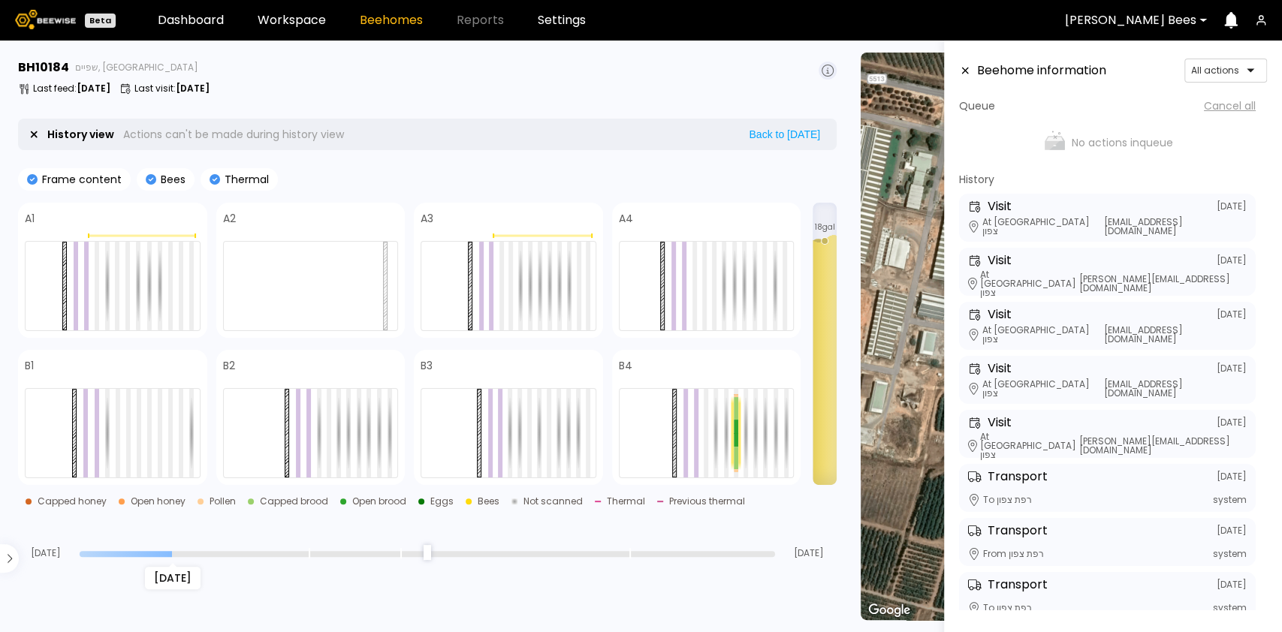
click at [124, 546] on div "Jul 13 Jul 17 Aug 12" at bounding box center [427, 538] width 818 height 41
click at [120, 544] on div "Jul 13 Jul 17 Aug 12" at bounding box center [427, 538] width 818 height 41
click at [734, 447] on div at bounding box center [736, 458] width 5 height 23
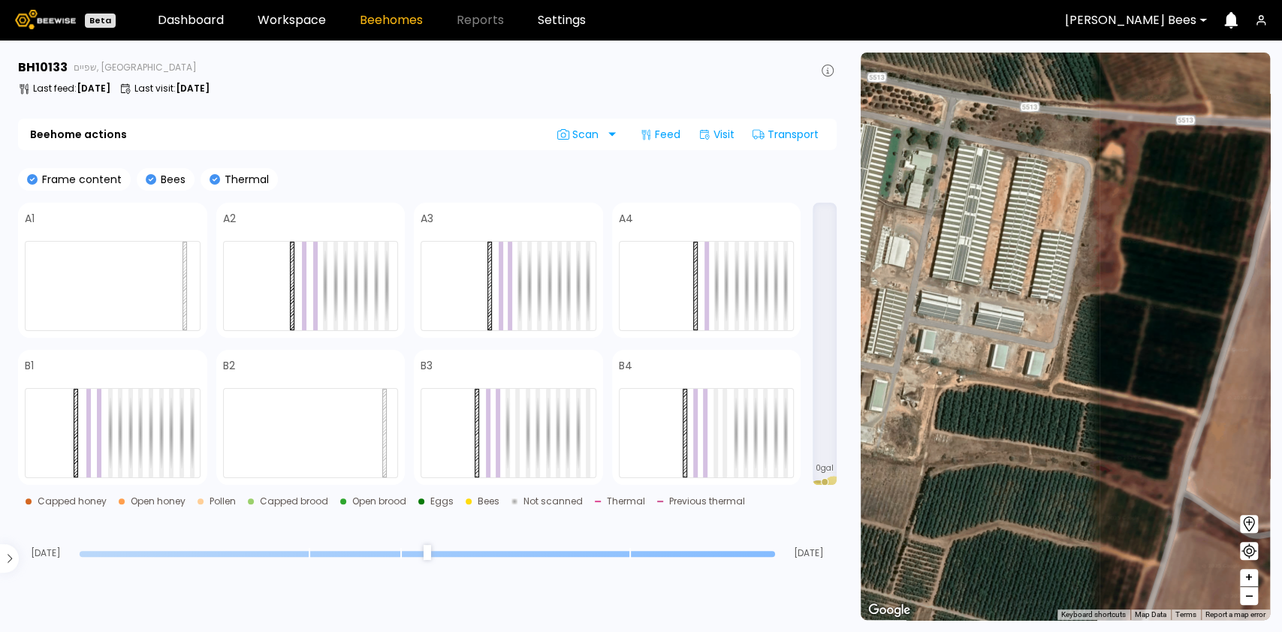
click at [694, 556] on input "range" at bounding box center [427, 554] width 695 height 6
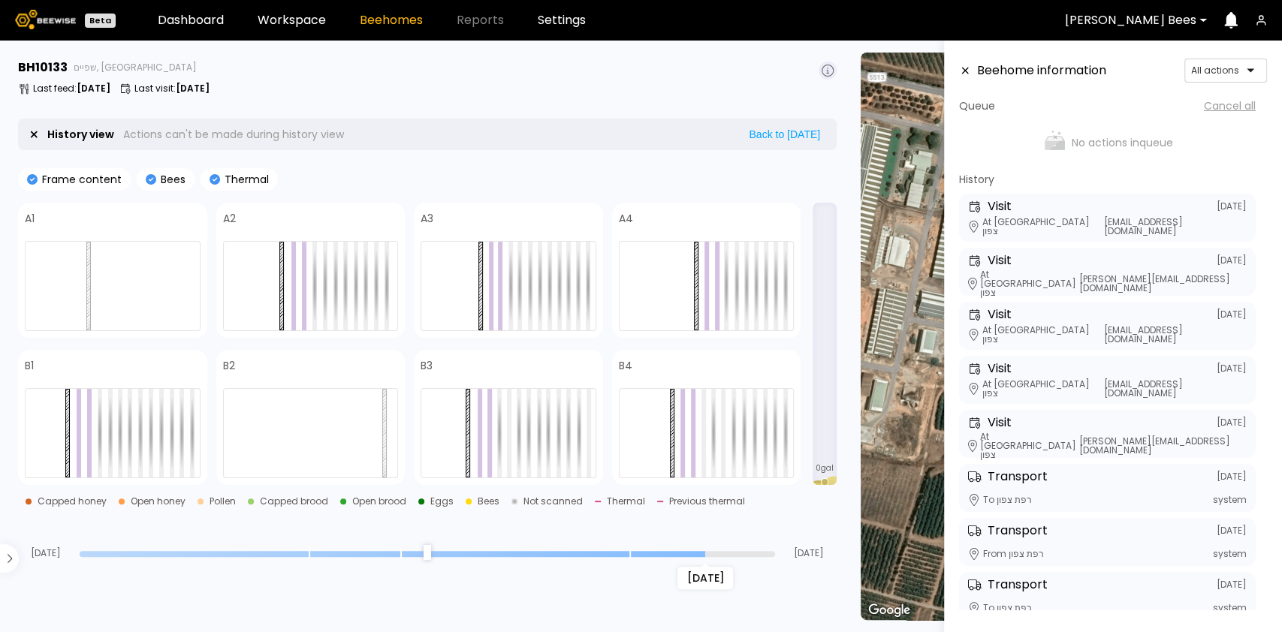
click at [597, 551] on input "range" at bounding box center [427, 554] width 695 height 6
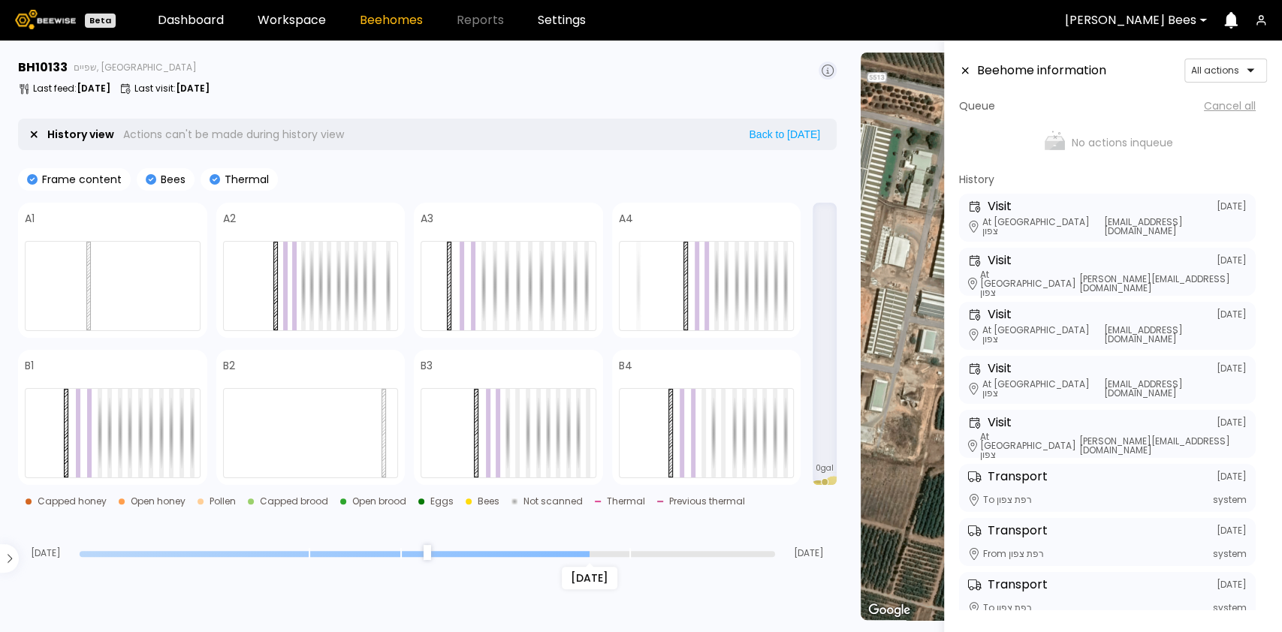
click at [480, 548] on div "[DATE]" at bounding box center [427, 553] width 695 height 11
click at [469, 551] on input "range" at bounding box center [427, 554] width 695 height 6
click at [342, 551] on input "range" at bounding box center [427, 554] width 695 height 6
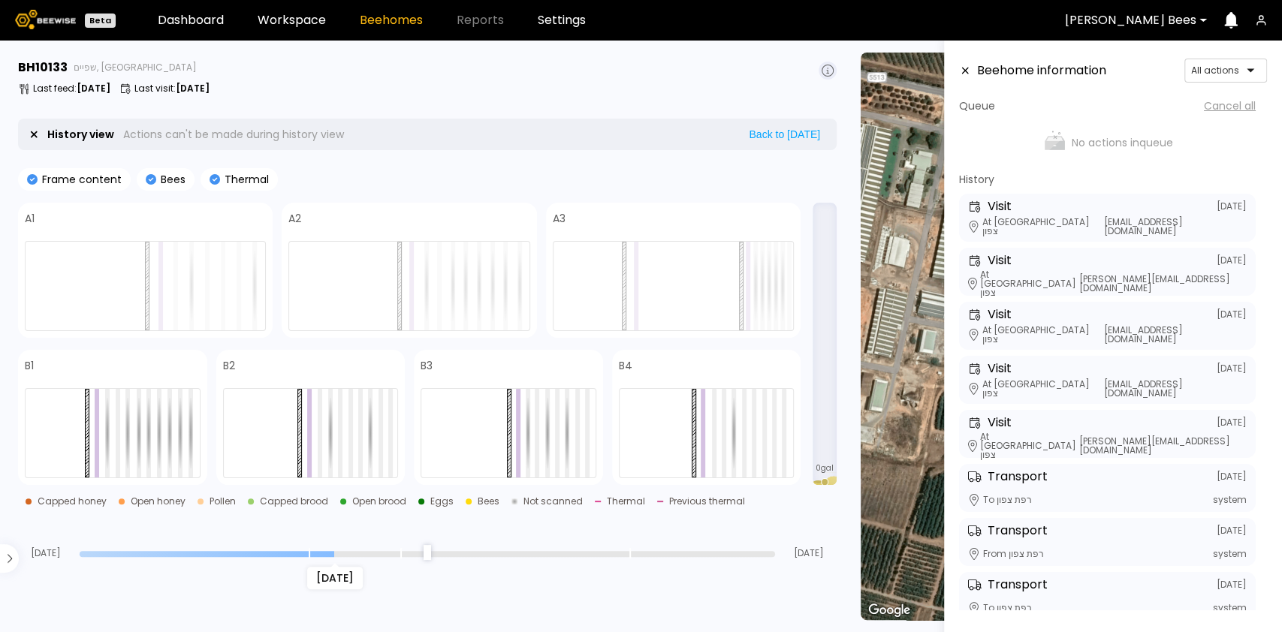
click at [222, 545] on div "[DATE] [DATE] [DATE]" at bounding box center [427, 538] width 818 height 41
click at [211, 555] on input "range" at bounding box center [427, 554] width 695 height 6
click at [150, 550] on div "[DATE]" at bounding box center [427, 553] width 695 height 11
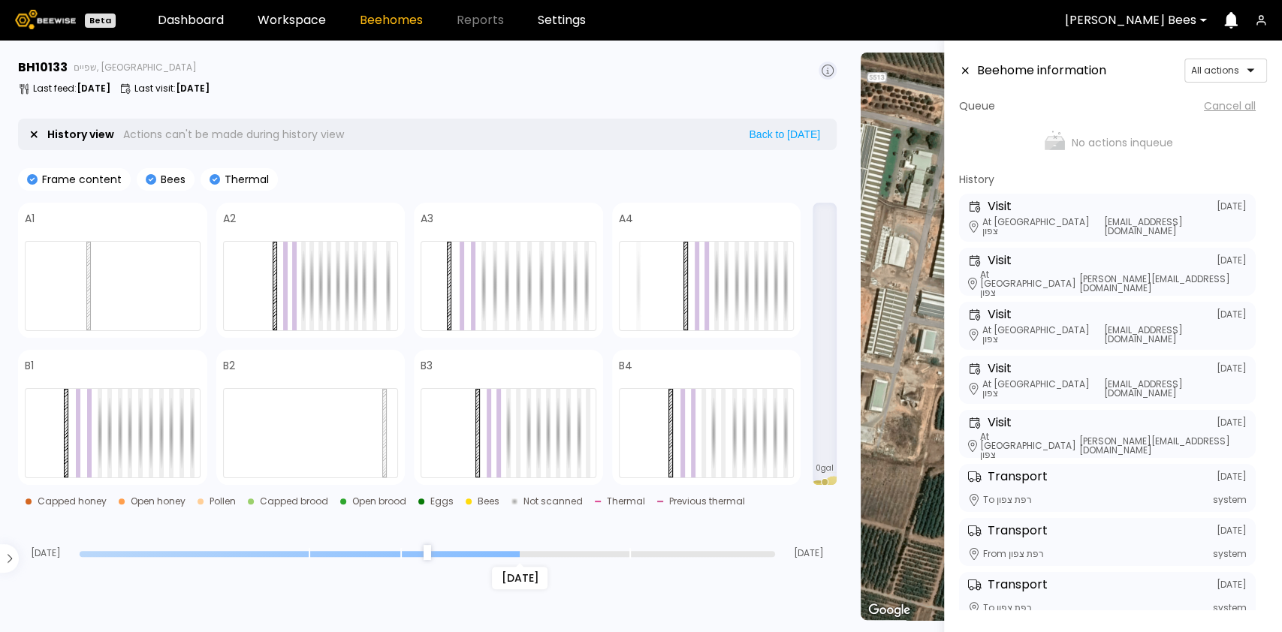
click at [524, 553] on input "range" at bounding box center [427, 554] width 695 height 6
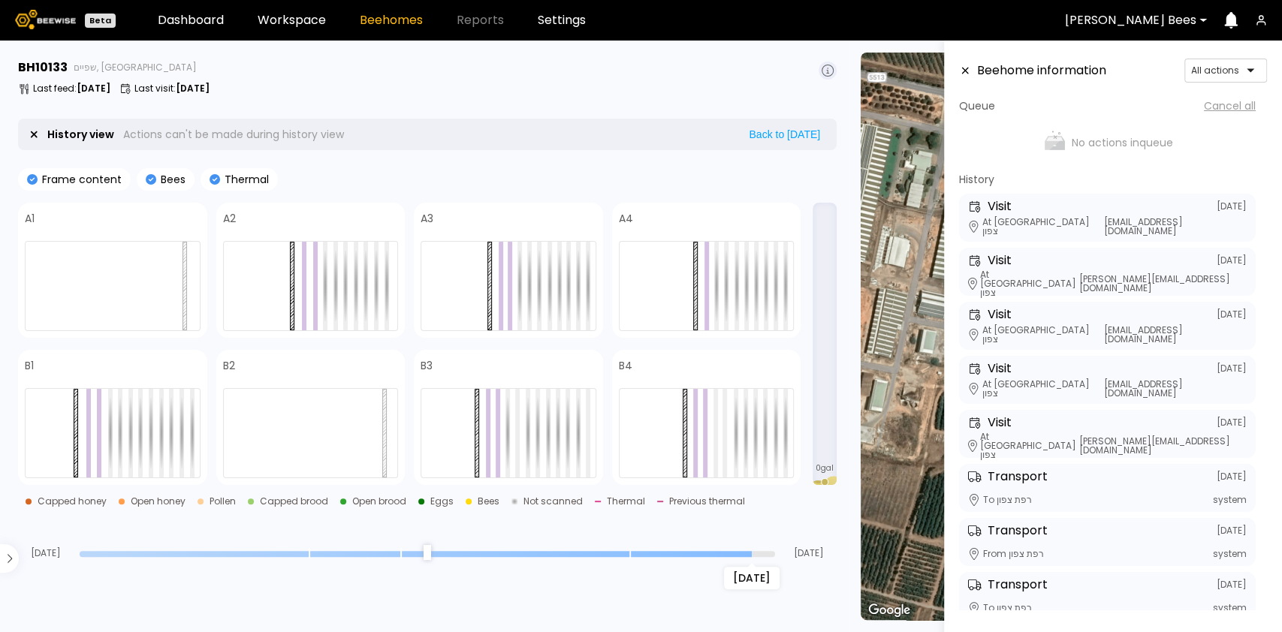
type input "*"
click at [752, 553] on input "range" at bounding box center [427, 554] width 695 height 6
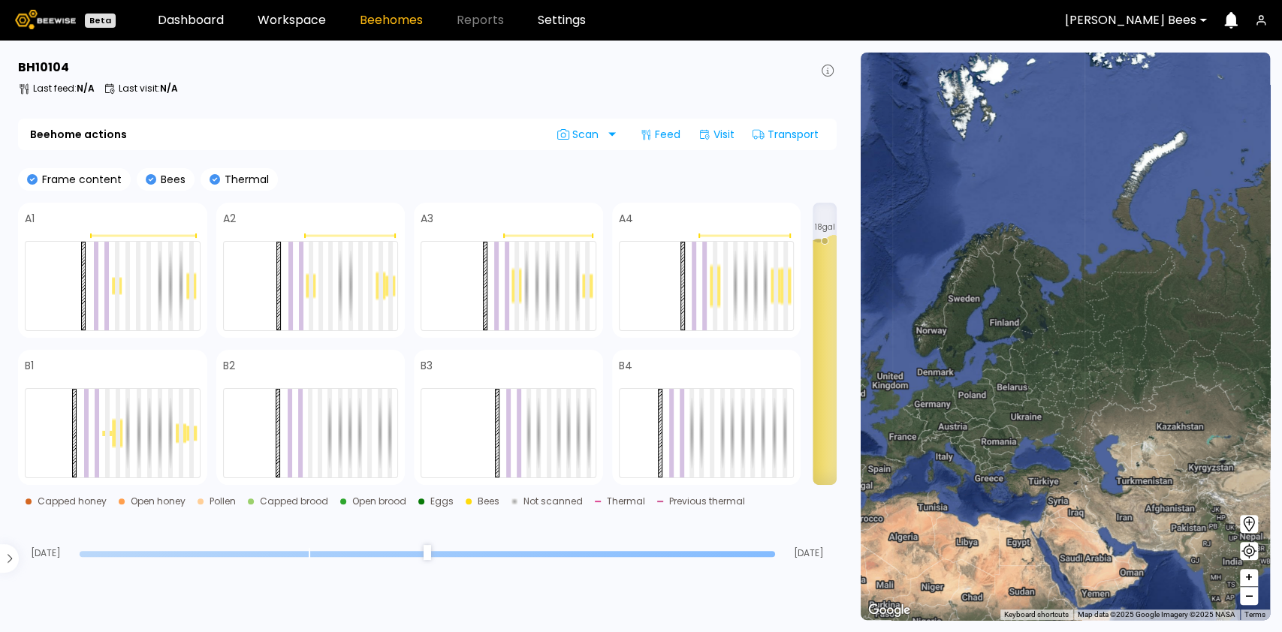
click at [698, 548] on div at bounding box center [427, 553] width 695 height 11
click at [677, 551] on input "range" at bounding box center [427, 554] width 695 height 6
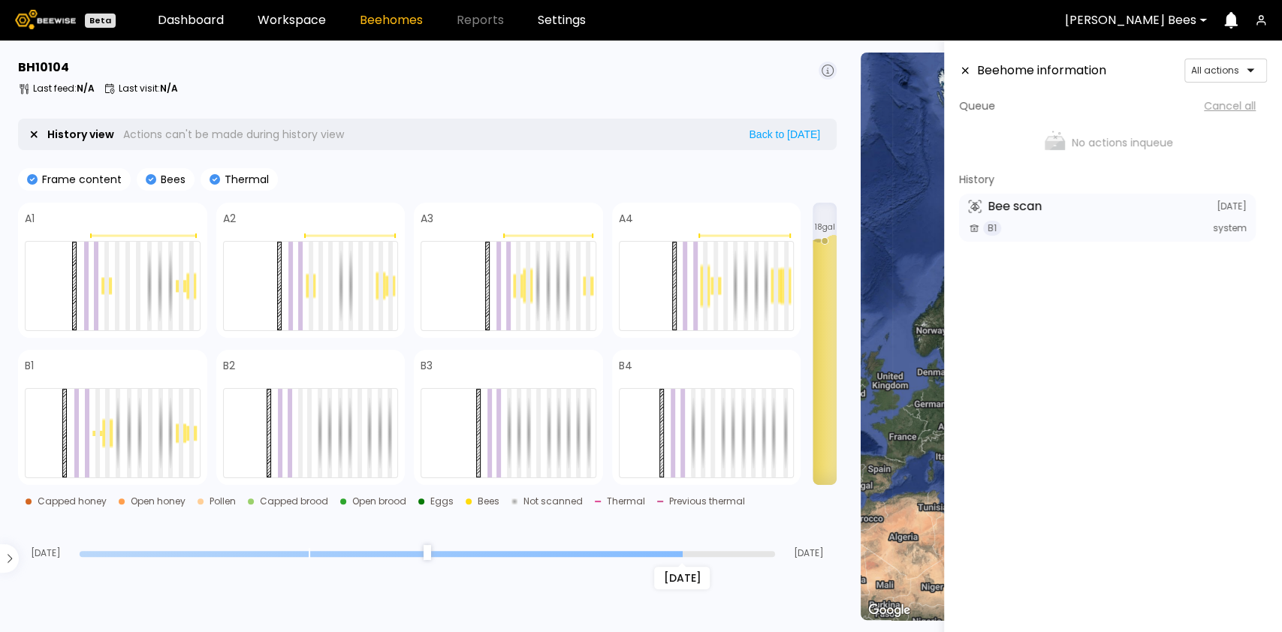
click at [547, 556] on input "range" at bounding box center [427, 554] width 695 height 6
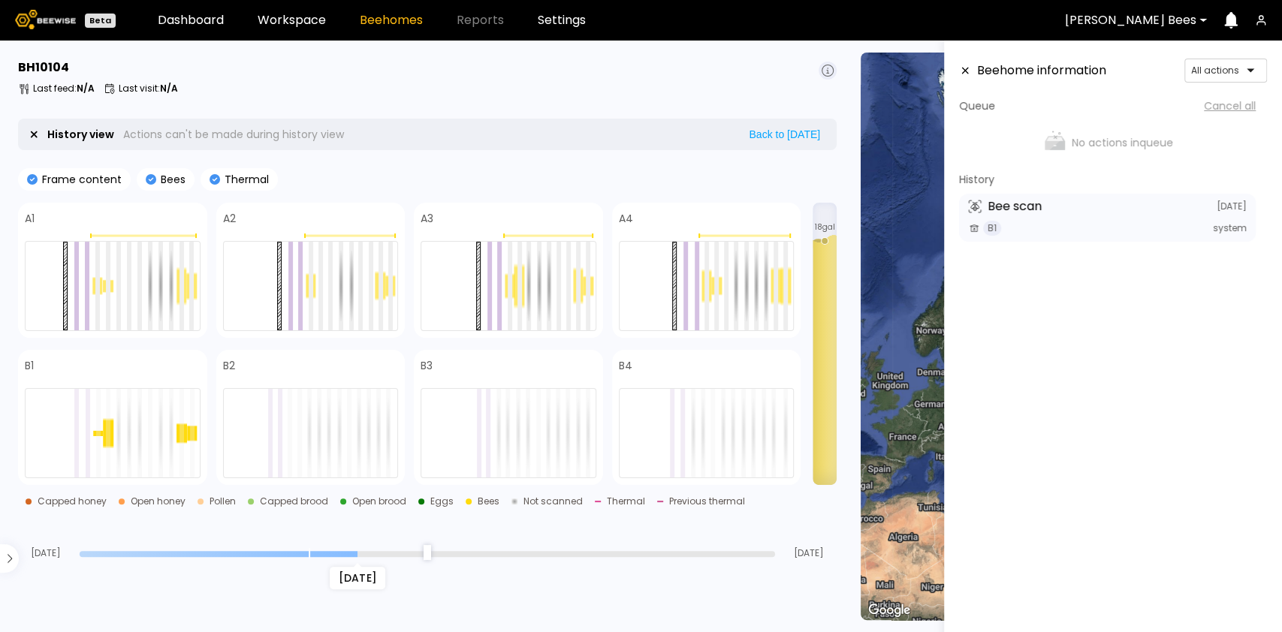
type input "**"
click at [363, 551] on input "range" at bounding box center [427, 554] width 695 height 6
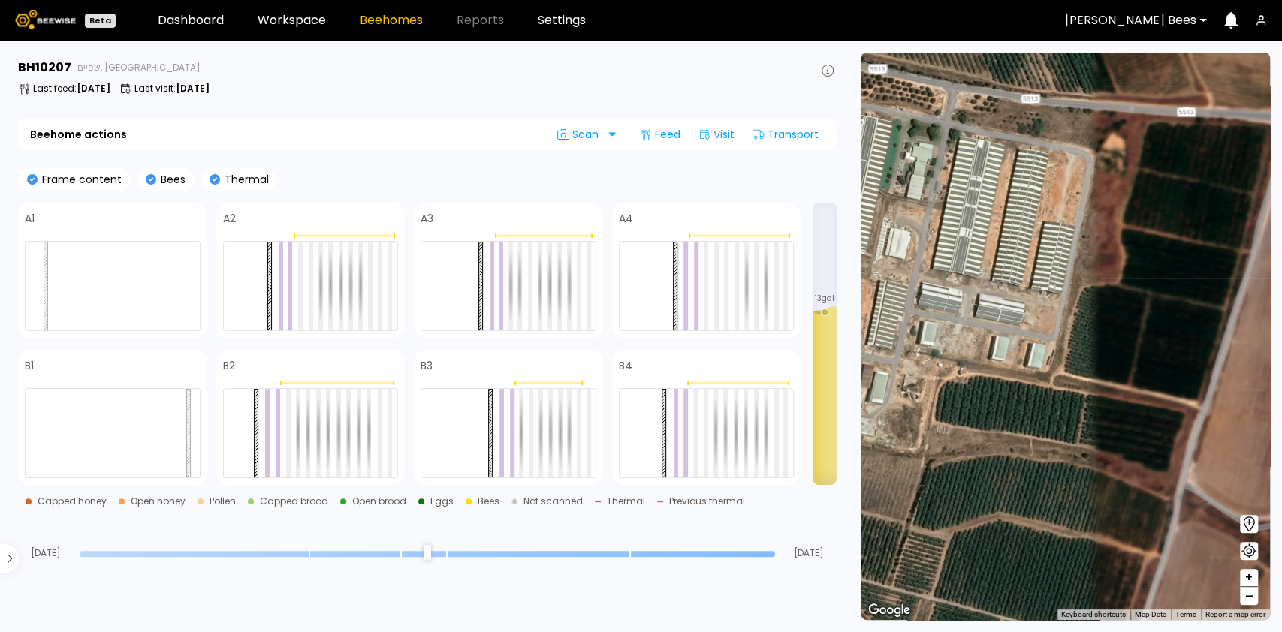
click at [689, 553] on input "range" at bounding box center [427, 554] width 695 height 6
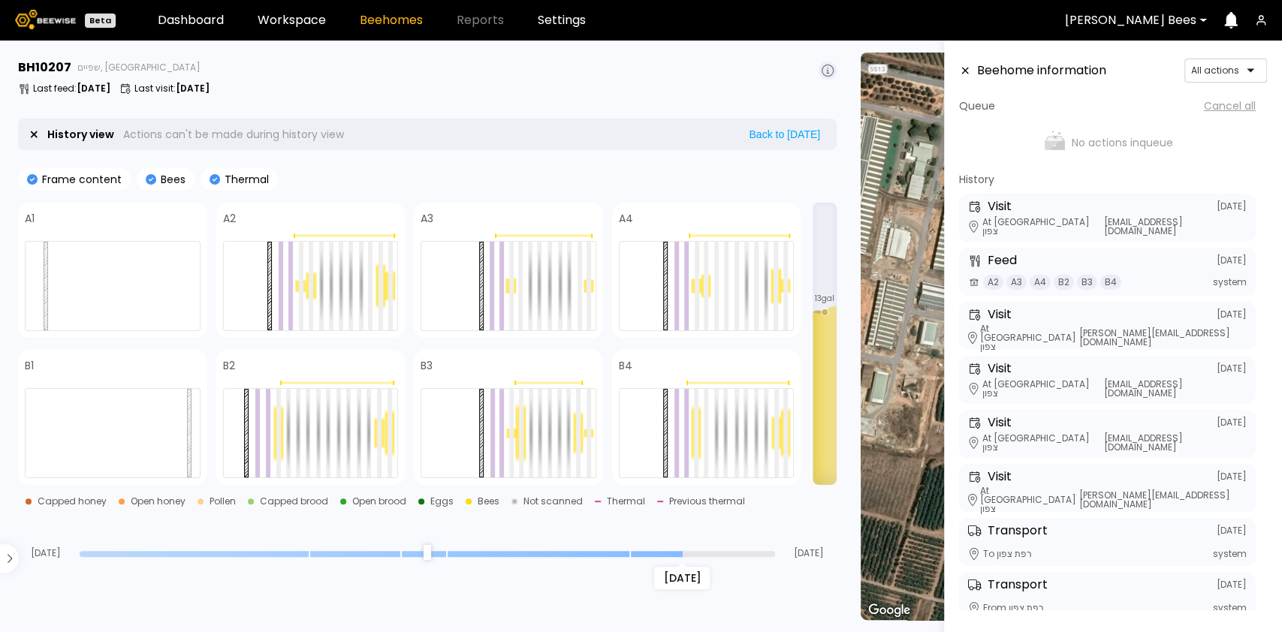
click at [544, 551] on input "range" at bounding box center [427, 554] width 695 height 6
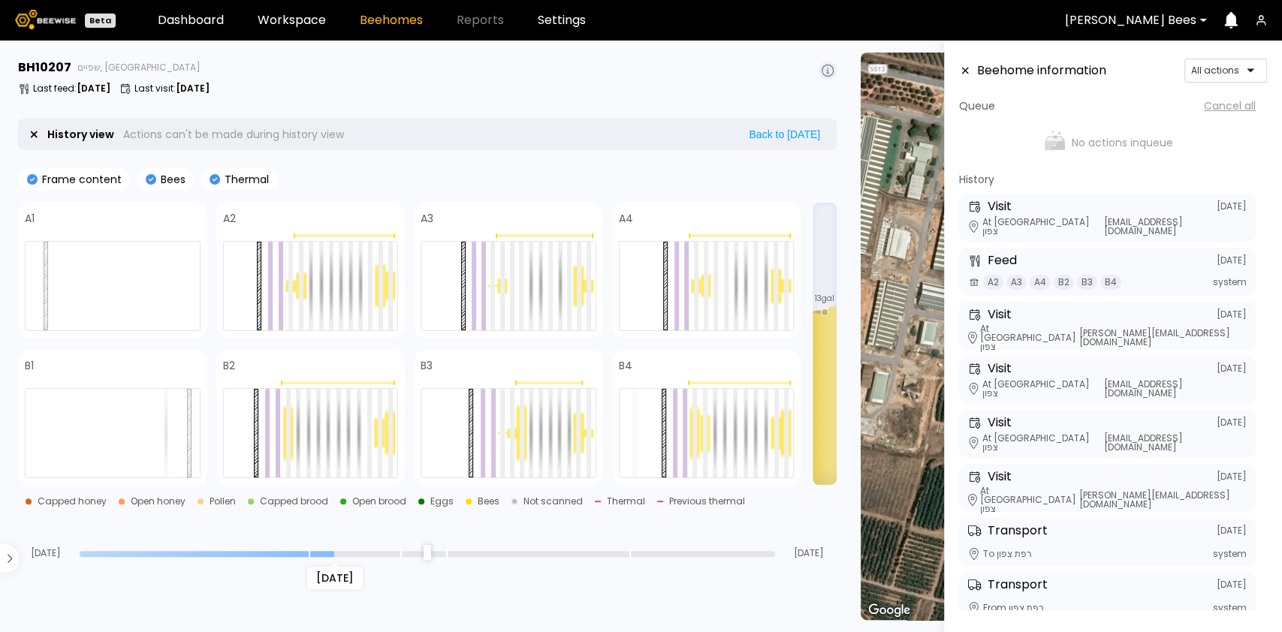
click at [339, 551] on input "range" at bounding box center [427, 554] width 695 height 6
type input "**"
click at [234, 552] on input "range" at bounding box center [427, 554] width 695 height 6
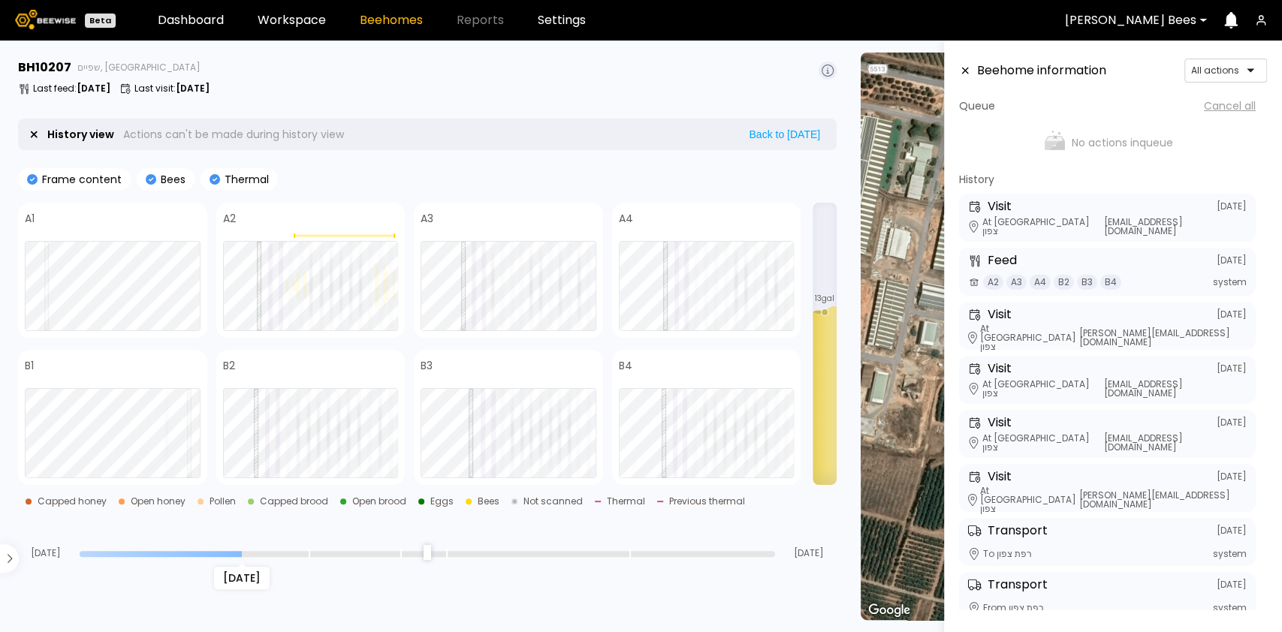
click at [197, 547] on div "Jul 13 Jul 20 Aug 12" at bounding box center [427, 538] width 818 height 41
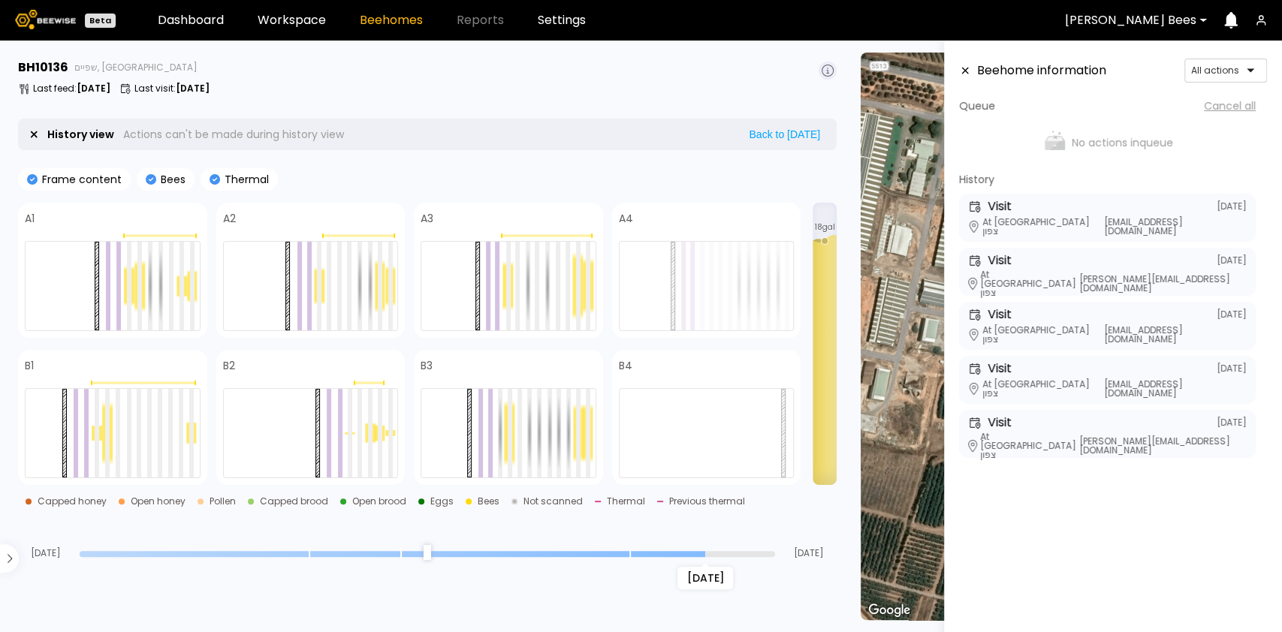
click at [697, 553] on input "range" at bounding box center [427, 554] width 695 height 6
click at [557, 554] on input "range" at bounding box center [427, 554] width 695 height 6
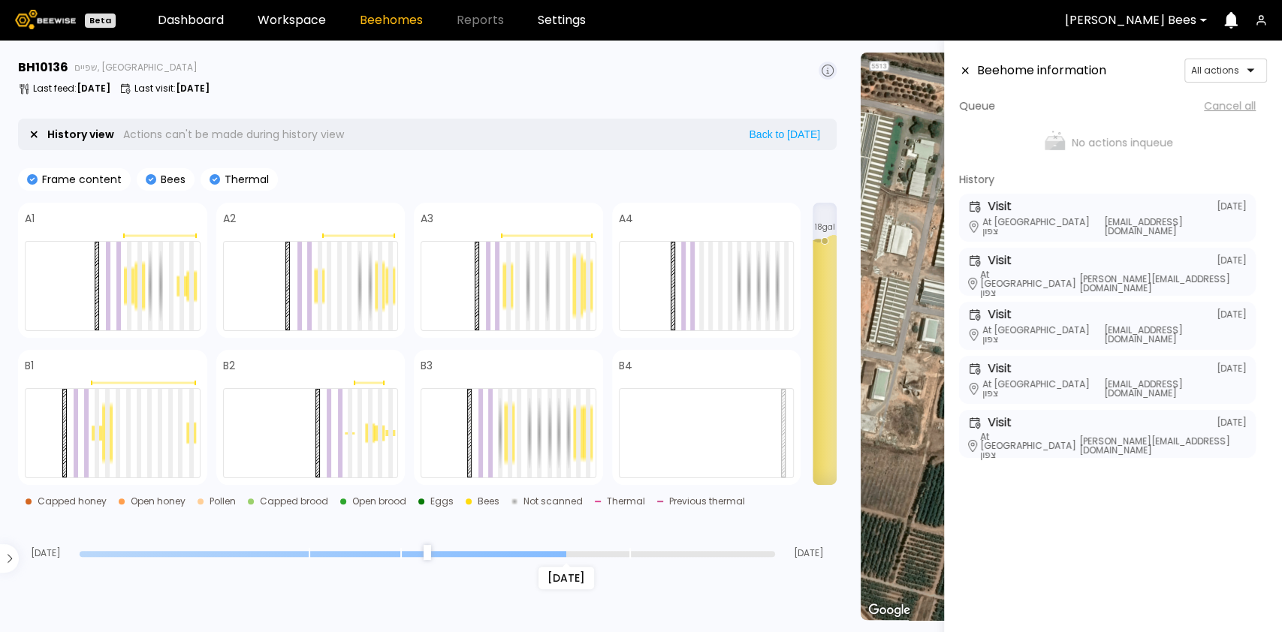
click at [476, 551] on input "range" at bounding box center [427, 554] width 695 height 6
type input "**"
click at [357, 553] on input "range" at bounding box center [427, 554] width 695 height 6
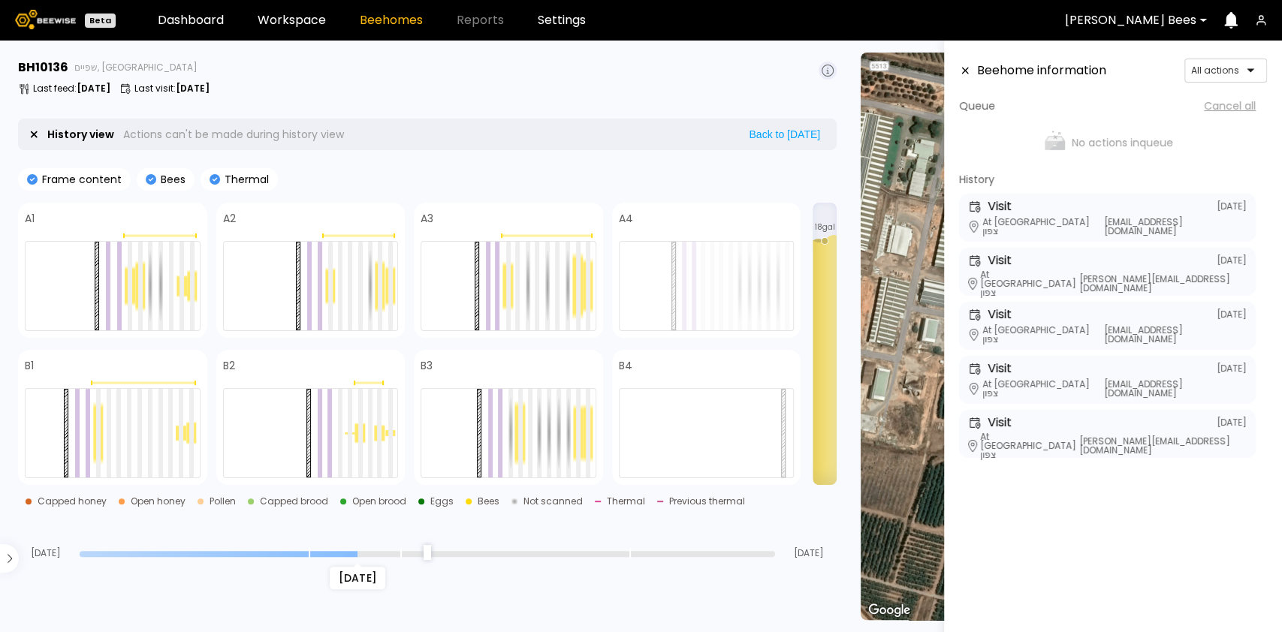
click at [283, 548] on div "Jul 25" at bounding box center [427, 553] width 695 height 11
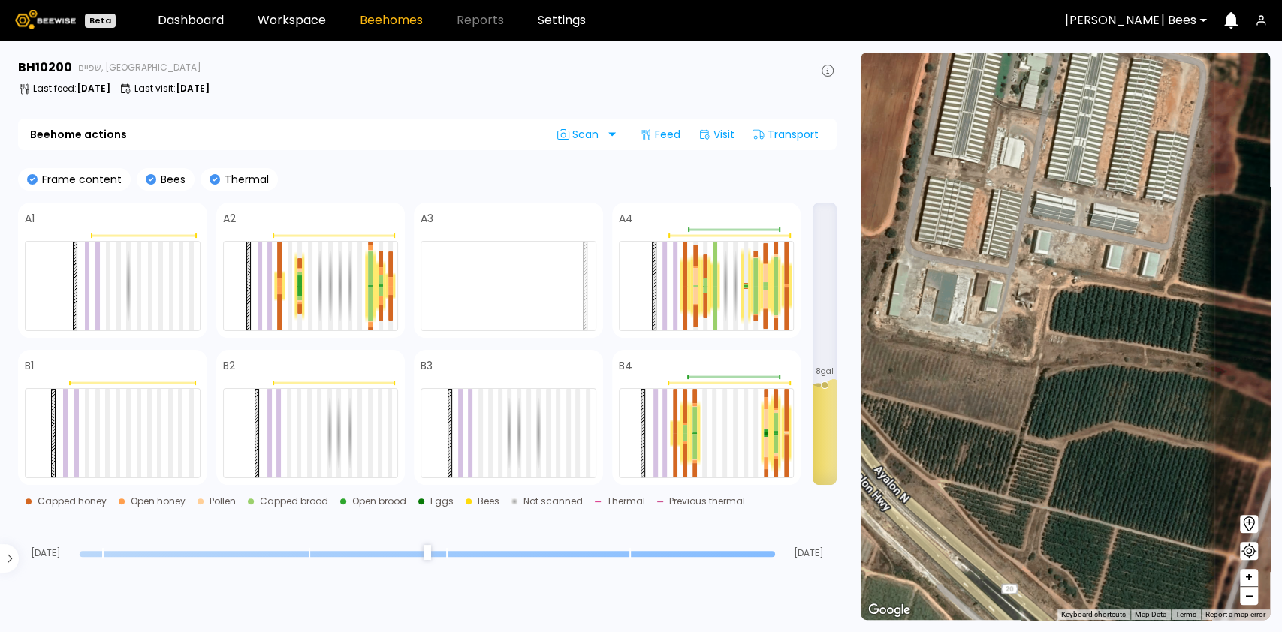
type input "*"
click at [722, 551] on input "range" at bounding box center [427, 554] width 695 height 6
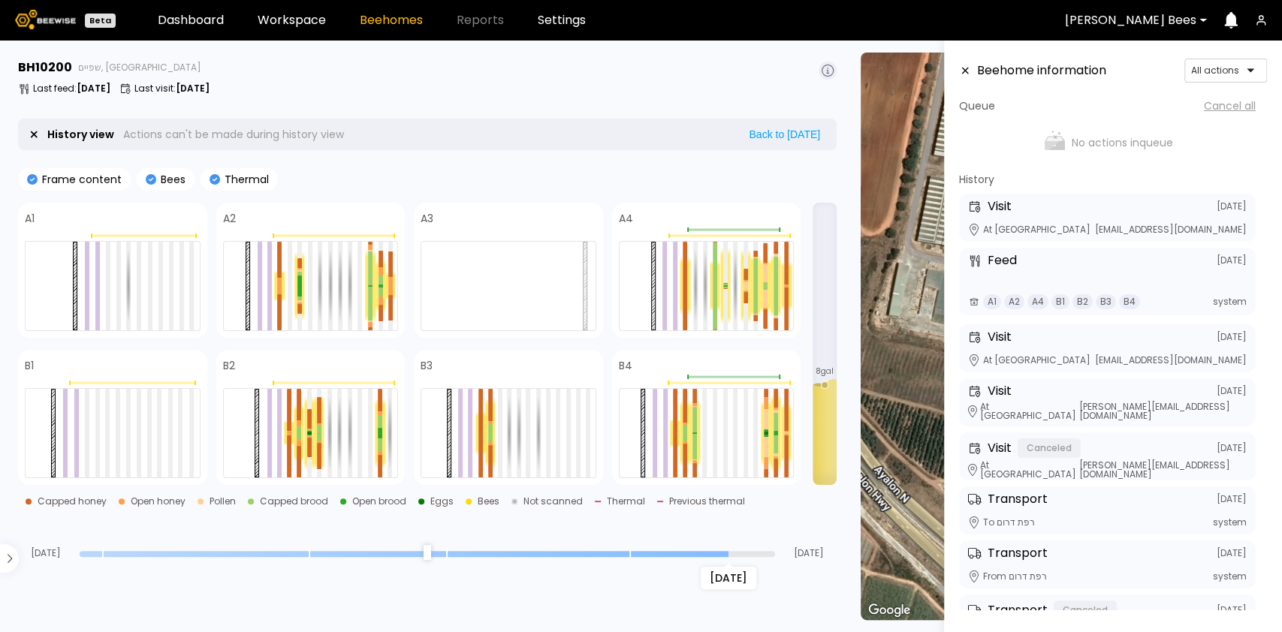
click at [677, 547] on div "[DATE] Aug [DATE]" at bounding box center [427, 538] width 818 height 41
click at [695, 441] on div at bounding box center [694, 447] width 5 height 26
